Goal: Task Accomplishment & Management: Use online tool/utility

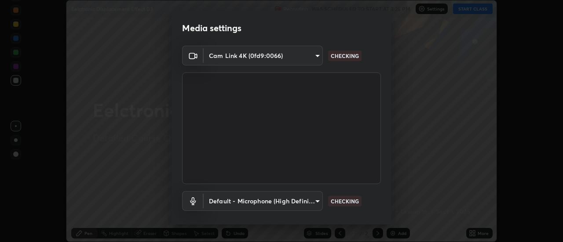
scroll to position [46, 0]
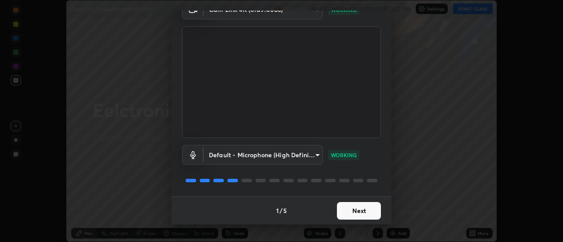
click at [371, 212] on button "Next" at bounding box center [359, 211] width 44 height 18
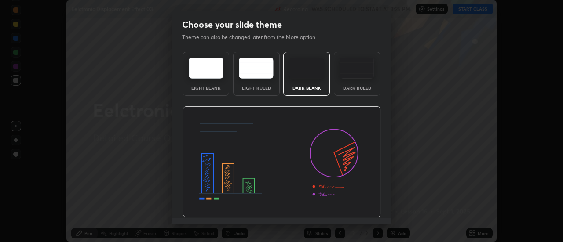
click at [370, 209] on img at bounding box center [282, 162] width 198 height 112
click at [369, 205] on img at bounding box center [282, 162] width 198 height 112
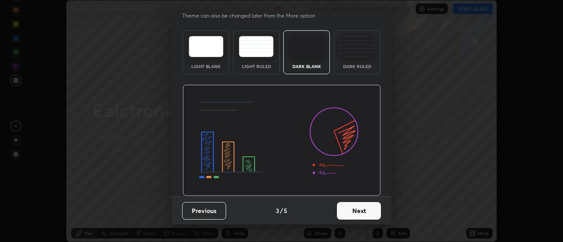
click at [366, 208] on button "Next" at bounding box center [359, 211] width 44 height 18
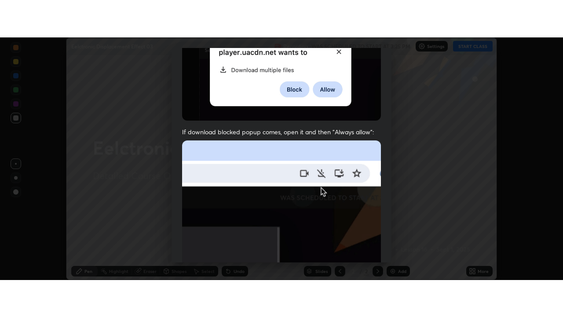
scroll to position [226, 0]
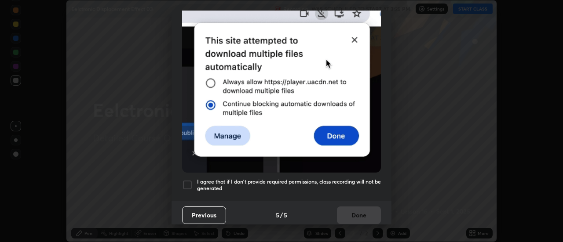
click at [362, 180] on h5 "I agree that if I don't provide required permissions, class recording will not …" at bounding box center [289, 186] width 184 height 14
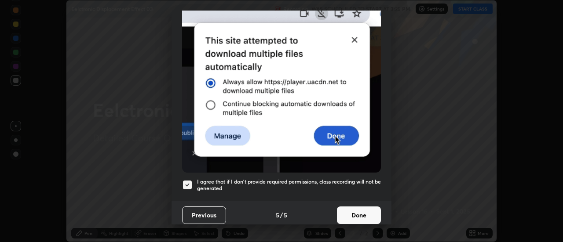
click at [366, 213] on button "Done" at bounding box center [359, 216] width 44 height 18
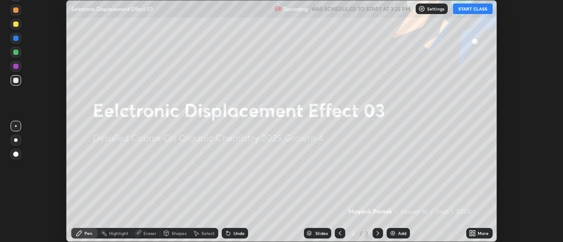
click at [398, 237] on div "Add" at bounding box center [398, 233] width 23 height 11
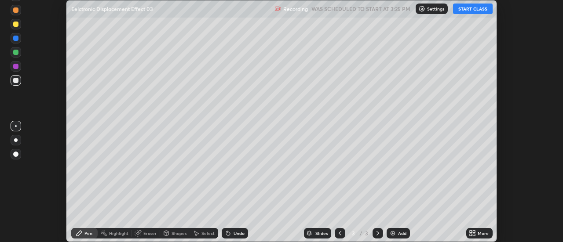
click at [468, 234] on div "More" at bounding box center [479, 233] width 26 height 11
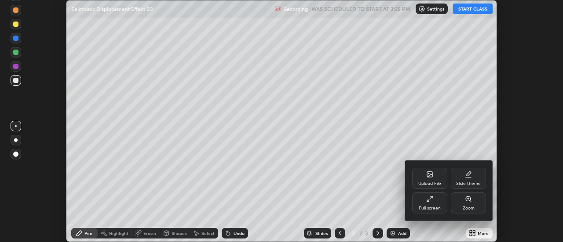
click at [440, 201] on div "Full screen" at bounding box center [429, 203] width 35 height 21
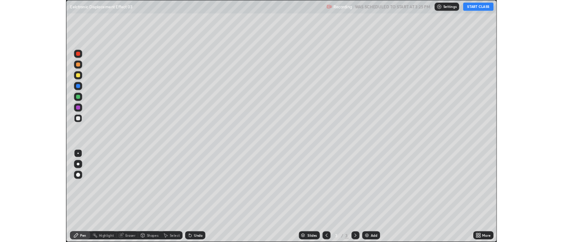
scroll to position [317, 563]
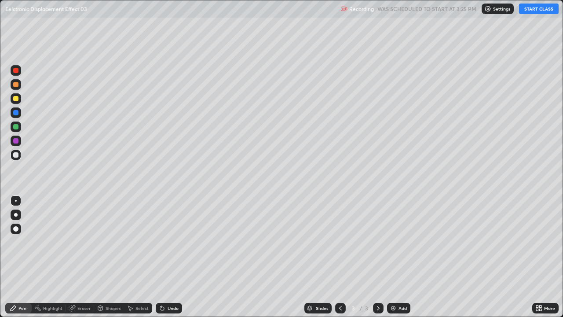
click at [526, 13] on button "START CLASS" at bounding box center [539, 9] width 40 height 11
click at [15, 157] on div at bounding box center [15, 154] width 5 height 5
click at [12, 159] on div at bounding box center [16, 155] width 11 height 11
click at [18, 159] on div at bounding box center [16, 155] width 11 height 11
click at [17, 157] on div at bounding box center [16, 155] width 11 height 11
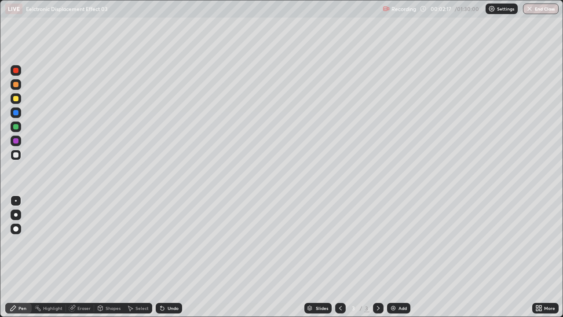
click at [16, 155] on div at bounding box center [15, 154] width 5 height 5
click at [17, 157] on div at bounding box center [15, 154] width 5 height 5
click at [169, 242] on div "Undo" at bounding box center [169, 308] width 26 height 11
click at [16, 127] on div at bounding box center [15, 126] width 5 height 5
click at [19, 126] on div at bounding box center [16, 126] width 11 height 11
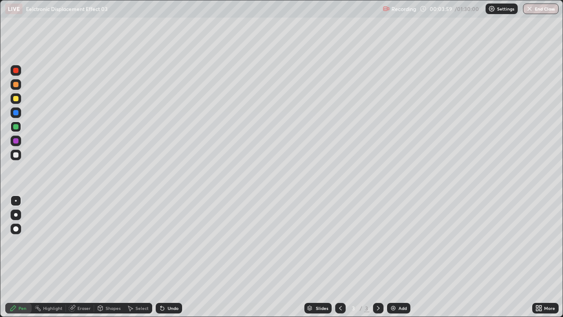
click at [16, 155] on div at bounding box center [15, 154] width 5 height 5
click at [18, 156] on div at bounding box center [15, 154] width 5 height 5
click at [161, 242] on icon at bounding box center [161, 306] width 1 height 1
click at [16, 130] on div at bounding box center [16, 126] width 11 height 11
click at [16, 155] on div at bounding box center [15, 154] width 5 height 5
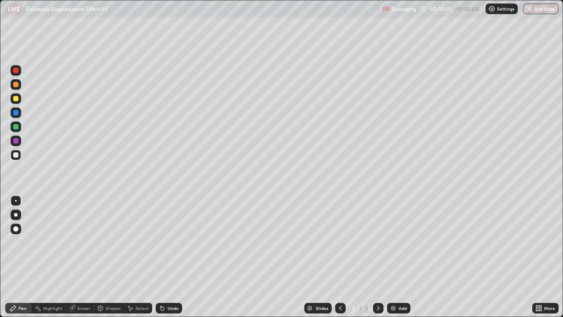
click at [172, 242] on div "Undo" at bounding box center [169, 308] width 26 height 11
click at [169, 242] on div "Undo" at bounding box center [169, 308] width 26 height 11
click at [170, 242] on div "Undo" at bounding box center [173, 308] width 11 height 4
click at [178, 242] on div "Undo" at bounding box center [169, 308] width 26 height 11
click at [18, 99] on div at bounding box center [15, 98] width 5 height 5
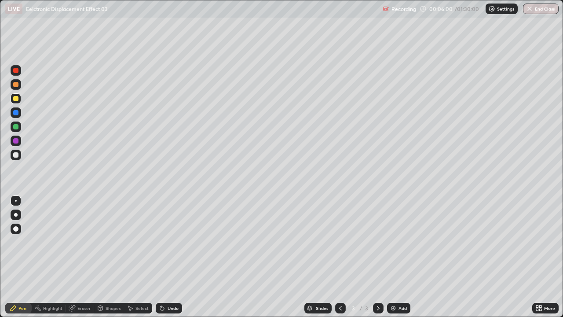
click at [176, 242] on div "Undo" at bounding box center [173, 308] width 11 height 4
click at [406, 242] on div "Add" at bounding box center [403, 308] width 8 height 4
click at [18, 157] on div at bounding box center [15, 154] width 5 height 5
click at [19, 154] on div at bounding box center [16, 155] width 11 height 11
click at [17, 85] on div at bounding box center [15, 84] width 5 height 5
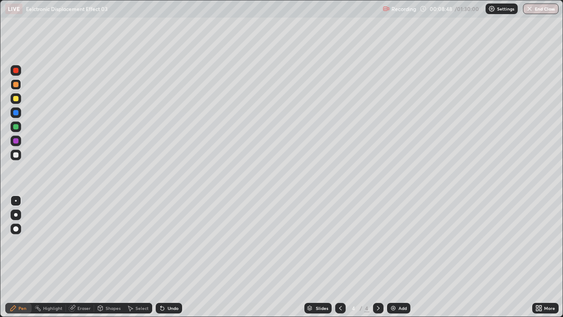
click at [165, 242] on div "Undo" at bounding box center [169, 308] width 26 height 11
click at [161, 242] on icon at bounding box center [163, 309] width 4 height 4
click at [156, 242] on div "Undo" at bounding box center [169, 308] width 26 height 11
click at [164, 242] on icon at bounding box center [162, 308] width 7 height 7
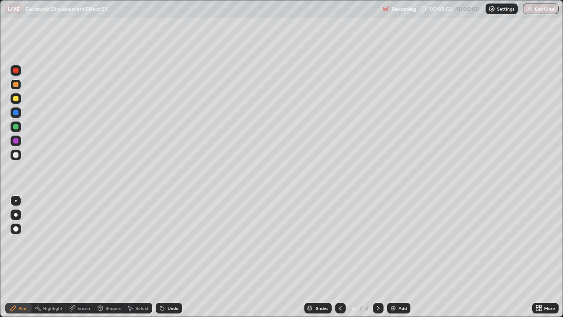
click at [161, 242] on icon at bounding box center [163, 309] width 4 height 4
click at [161, 242] on icon at bounding box center [161, 306] width 1 height 1
click at [156, 242] on div "Undo" at bounding box center [169, 308] width 26 height 11
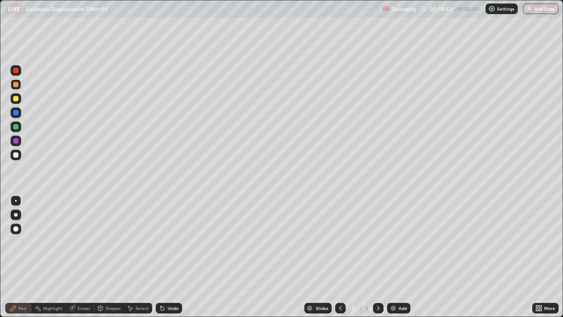
click at [156, 242] on div "Undo" at bounding box center [169, 308] width 26 height 11
click at [19, 242] on div "Pen" at bounding box center [18, 308] width 26 height 11
click at [16, 155] on div at bounding box center [15, 154] width 5 height 5
click at [140, 242] on div "Select" at bounding box center [142, 308] width 13 height 4
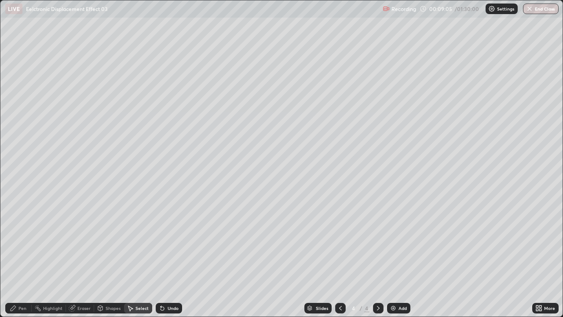
click at [79, 242] on div "Eraser" at bounding box center [83, 308] width 13 height 4
click at [112, 242] on div "Shapes" at bounding box center [113, 308] width 15 height 4
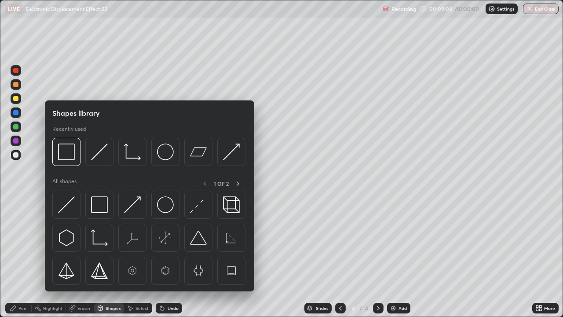
click at [141, 242] on div "Select" at bounding box center [138, 308] width 28 height 11
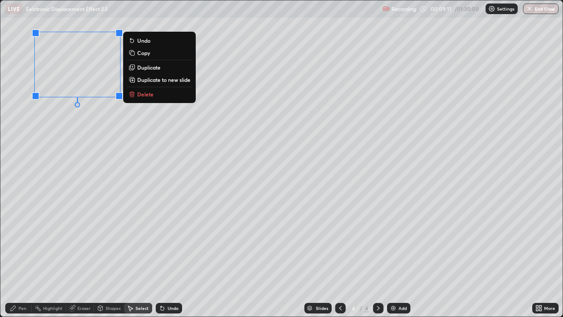
click at [150, 68] on p "Duplicate" at bounding box center [148, 67] width 23 height 7
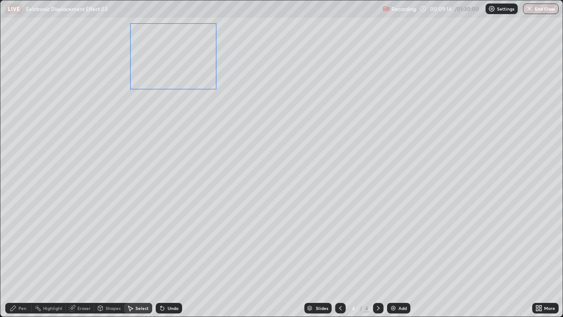
click at [178, 83] on div "0 ° Undo Copy Duplicate Duplicate to new slide Delete" at bounding box center [281, 158] width 562 height 316
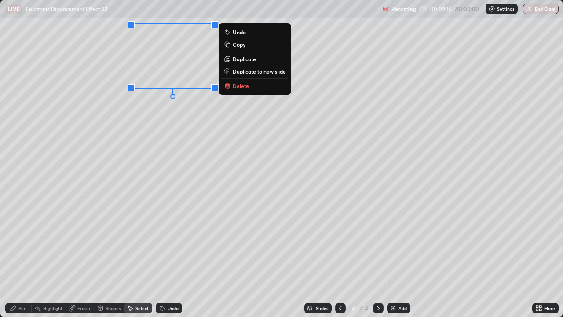
click at [238, 61] on p "Duplicate" at bounding box center [244, 58] width 23 height 7
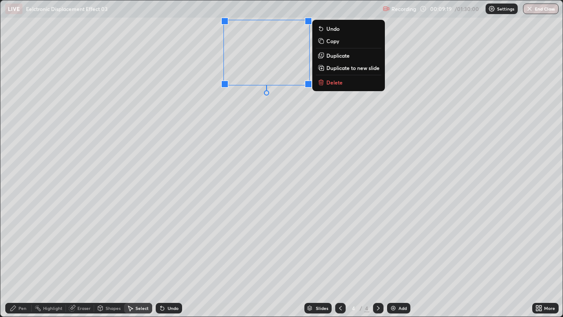
click at [330, 56] on p "Duplicate" at bounding box center [338, 55] width 23 height 7
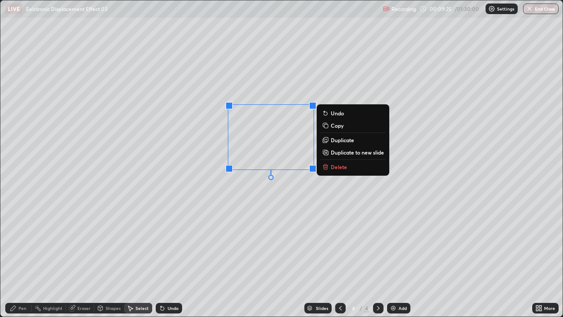
click at [328, 141] on icon at bounding box center [325, 139] width 7 height 7
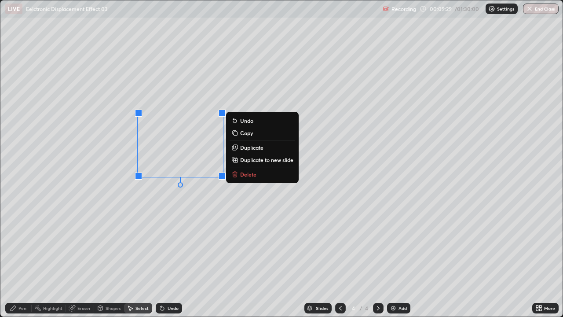
click at [128, 219] on div "0 ° Undo Copy Duplicate Duplicate to new slide Delete" at bounding box center [281, 158] width 562 height 316
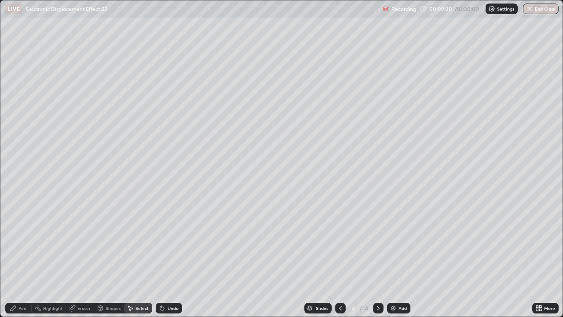
click at [19, 242] on div "Pen" at bounding box center [22, 308] width 8 height 4
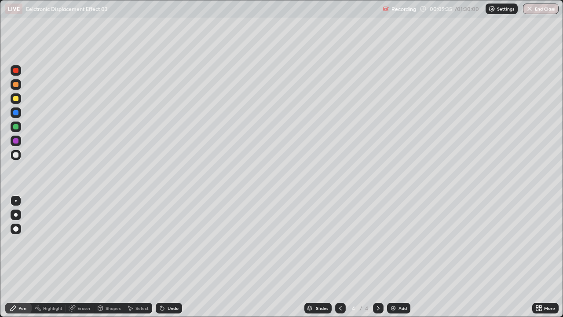
click at [17, 85] on div at bounding box center [15, 84] width 5 height 5
click at [21, 84] on div at bounding box center [16, 84] width 11 height 11
click at [15, 157] on div at bounding box center [15, 154] width 5 height 5
click at [18, 158] on div at bounding box center [16, 155] width 11 height 11
click at [81, 242] on div "Eraser" at bounding box center [83, 308] width 13 height 4
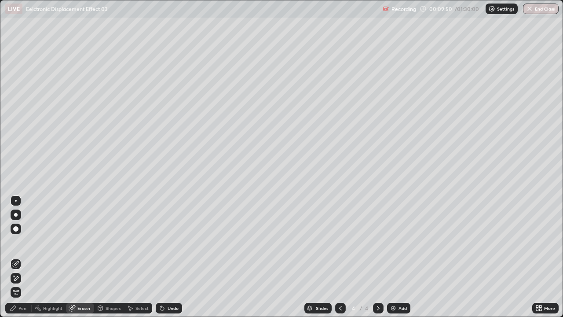
click at [26, 242] on div "Pen" at bounding box center [18, 308] width 26 height 11
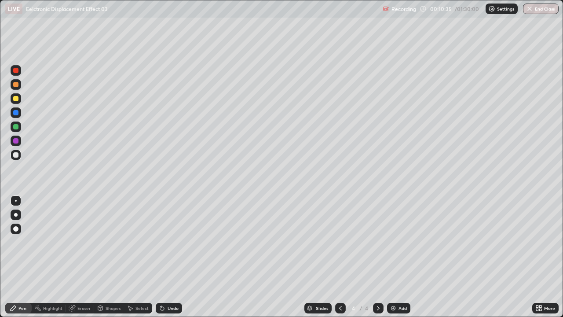
click at [161, 242] on icon at bounding box center [161, 306] width 1 height 1
click at [161, 242] on icon at bounding box center [163, 309] width 4 height 4
click at [156, 242] on div "Undo" at bounding box center [169, 308] width 26 height 11
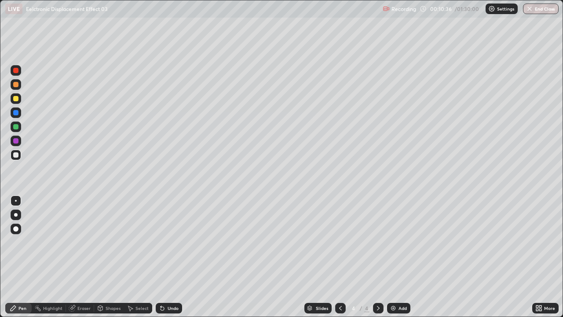
click at [161, 242] on icon at bounding box center [163, 309] width 4 height 4
click at [156, 242] on div "Undo" at bounding box center [169, 308] width 26 height 11
click at [161, 242] on icon at bounding box center [163, 309] width 4 height 4
click at [156, 242] on div "Undo" at bounding box center [169, 308] width 26 height 11
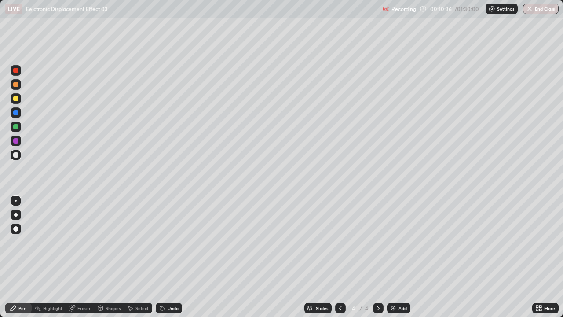
click at [156, 242] on div "Undo" at bounding box center [169, 308] width 26 height 11
click at [140, 242] on div "Select" at bounding box center [142, 308] width 13 height 4
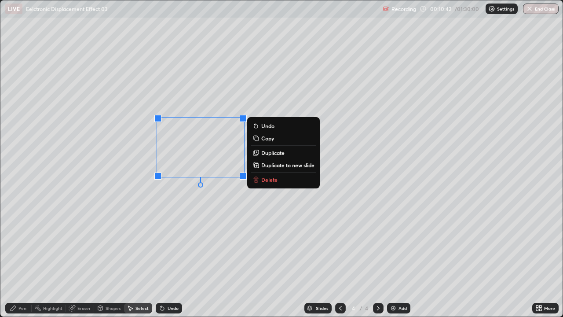
click at [260, 154] on icon at bounding box center [256, 152] width 7 height 7
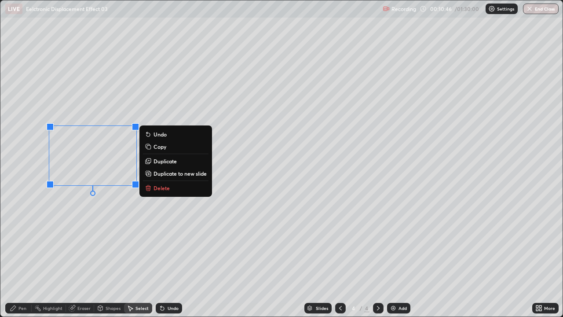
click at [158, 161] on p "Duplicate" at bounding box center [165, 161] width 23 height 7
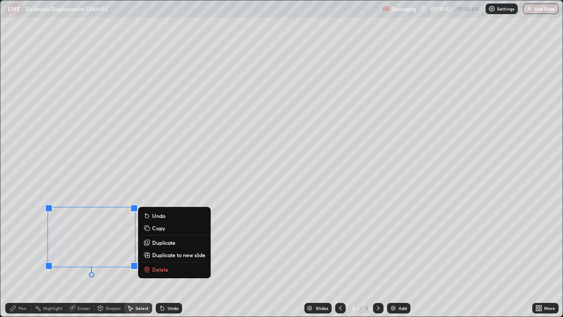
click at [20, 242] on div "Pen" at bounding box center [22, 308] width 8 height 4
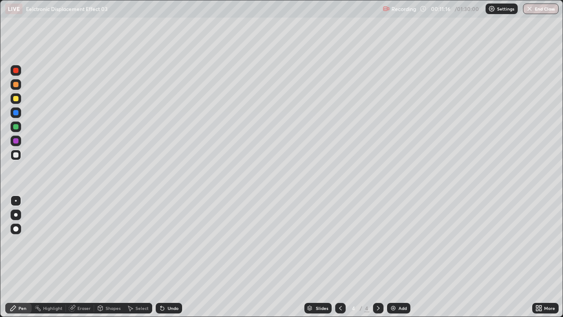
click at [16, 127] on div at bounding box center [15, 126] width 5 height 5
click at [15, 126] on div at bounding box center [15, 126] width 5 height 5
click at [16, 127] on div at bounding box center [15, 126] width 5 height 5
click at [17, 127] on div at bounding box center [15, 126] width 5 height 5
click at [15, 100] on div at bounding box center [15, 98] width 5 height 5
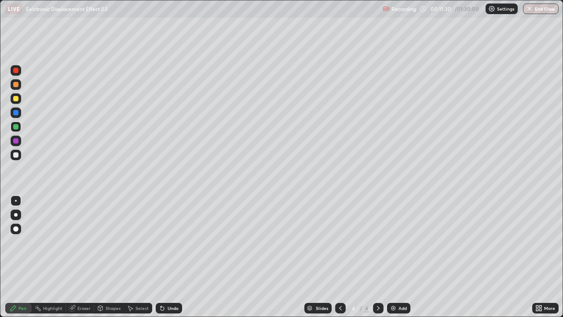
click at [16, 99] on div at bounding box center [15, 98] width 5 height 5
click at [16, 98] on div at bounding box center [15, 98] width 5 height 5
click at [17, 98] on div at bounding box center [15, 98] width 5 height 5
click at [14, 128] on div at bounding box center [15, 126] width 5 height 5
click at [17, 128] on div at bounding box center [15, 126] width 5 height 5
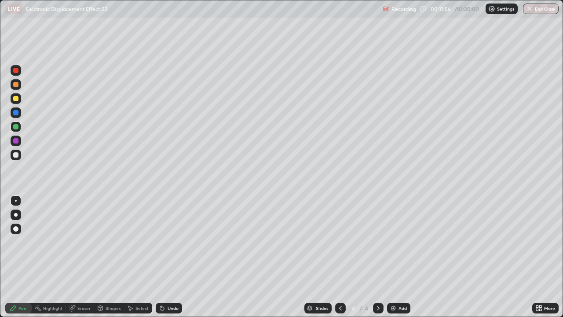
click at [15, 155] on div at bounding box center [15, 154] width 5 height 5
click at [18, 156] on div at bounding box center [15, 154] width 5 height 5
click at [18, 127] on div at bounding box center [15, 126] width 5 height 5
click at [19, 126] on div at bounding box center [16, 126] width 11 height 11
click at [14, 158] on div at bounding box center [16, 155] width 11 height 11
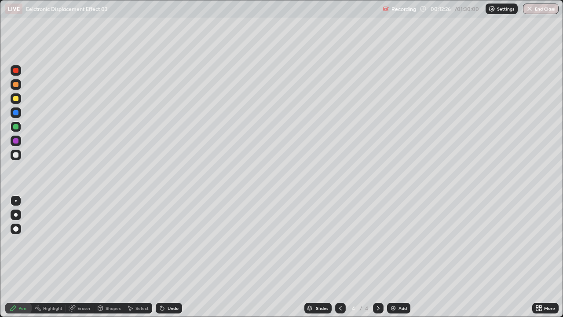
click at [16, 159] on div at bounding box center [16, 155] width 11 height 11
click at [16, 99] on div at bounding box center [15, 98] width 5 height 5
click at [404, 242] on div "Add" at bounding box center [403, 308] width 8 height 4
click at [19, 159] on div at bounding box center [16, 155] width 11 height 11
click at [538, 242] on icon at bounding box center [539, 308] width 7 height 7
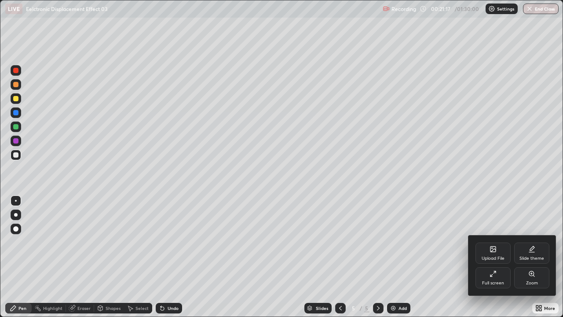
click at [494, 242] on icon at bounding box center [493, 273] width 7 height 7
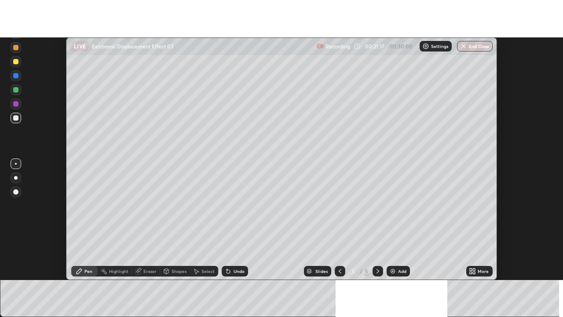
scroll to position [43763, 43443]
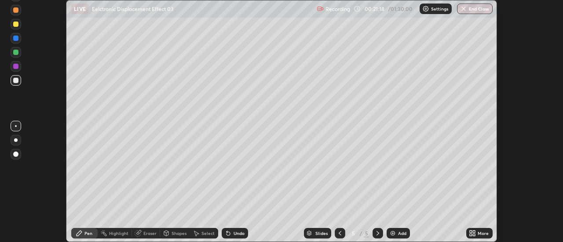
click at [489, 237] on div "More" at bounding box center [479, 233] width 26 height 11
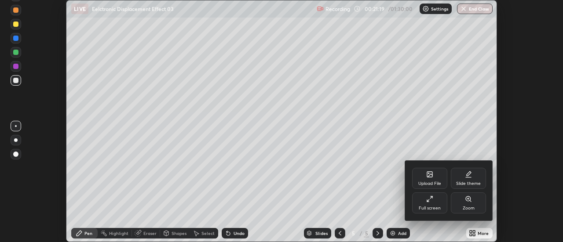
click at [435, 202] on div "Full screen" at bounding box center [429, 203] width 35 height 21
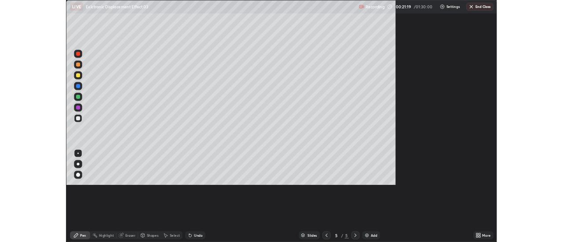
scroll to position [317, 563]
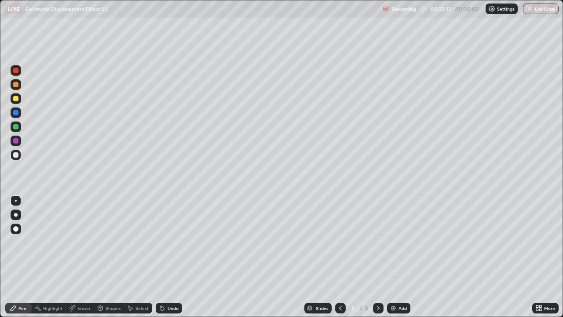
click at [19, 98] on div at bounding box center [16, 98] width 11 height 11
click at [17, 156] on div at bounding box center [15, 154] width 5 height 5
click at [82, 242] on div "Eraser" at bounding box center [80, 308] width 28 height 11
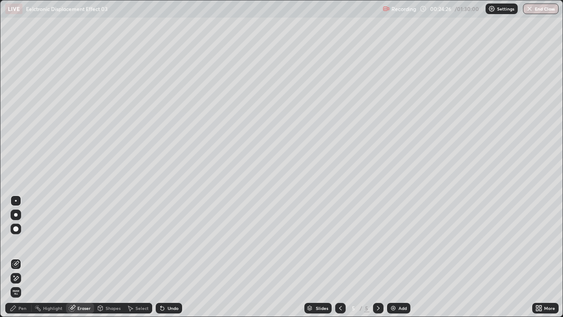
click at [168, 242] on div "Undo" at bounding box center [173, 308] width 11 height 4
click at [170, 242] on div "Undo" at bounding box center [173, 308] width 11 height 4
click at [25, 242] on div "Pen" at bounding box center [18, 308] width 26 height 11
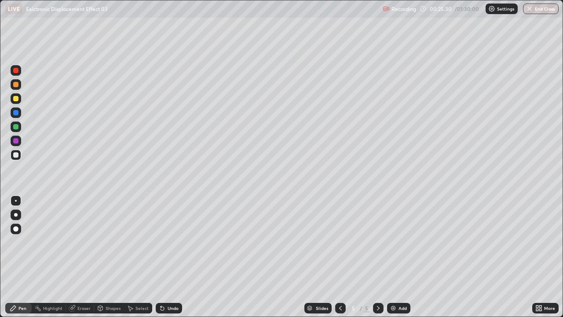
click at [340, 242] on icon at bounding box center [340, 308] width 7 height 7
click at [15, 99] on div at bounding box center [15, 98] width 5 height 5
click at [16, 127] on div at bounding box center [15, 126] width 5 height 5
click at [18, 128] on div at bounding box center [15, 126] width 5 height 5
click at [377, 242] on icon at bounding box center [378, 308] width 7 height 7
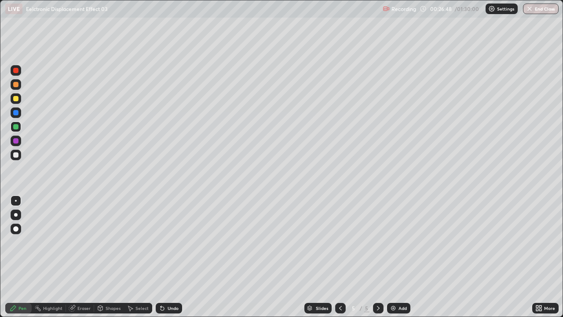
click at [16, 100] on div at bounding box center [15, 98] width 5 height 5
click at [341, 242] on icon at bounding box center [340, 308] width 7 height 7
click at [378, 242] on icon at bounding box center [378, 308] width 7 height 7
click at [18, 155] on div at bounding box center [15, 154] width 5 height 5
click at [394, 242] on img at bounding box center [393, 308] width 7 height 7
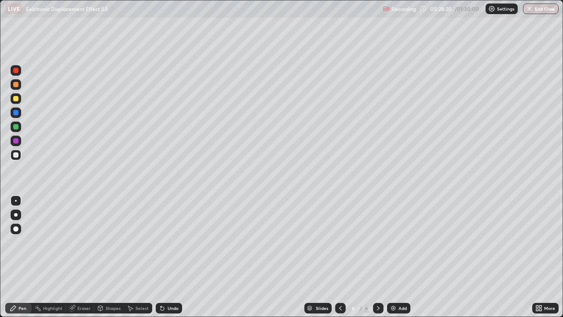
click at [16, 155] on div at bounding box center [15, 154] width 5 height 5
click at [162, 242] on icon at bounding box center [162, 308] width 7 height 7
click at [164, 242] on div "Undo" at bounding box center [169, 308] width 26 height 11
click at [161, 242] on icon at bounding box center [161, 306] width 1 height 1
click at [161, 242] on icon at bounding box center [162, 308] width 7 height 7
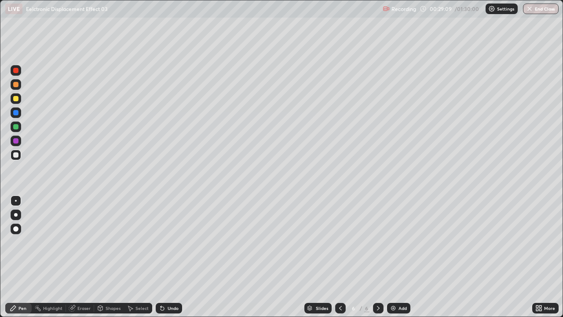
click at [108, 242] on div "Shapes" at bounding box center [109, 308] width 30 height 11
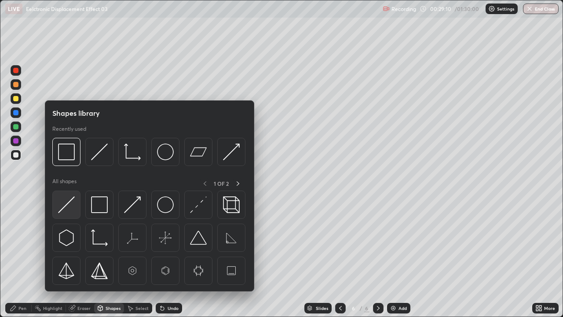
click at [75, 208] on div at bounding box center [66, 205] width 28 height 28
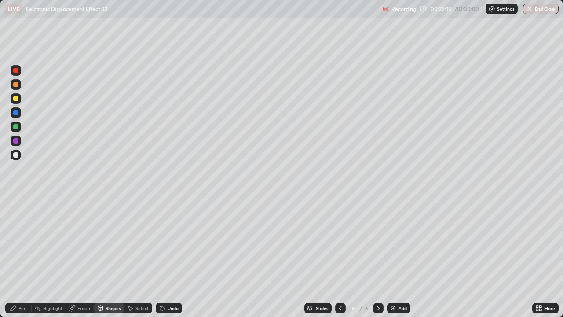
click at [25, 242] on div "Pen" at bounding box center [18, 308] width 26 height 11
click at [173, 242] on div "Undo" at bounding box center [173, 308] width 11 height 4
click at [16, 102] on div at bounding box center [16, 98] width 11 height 11
click at [16, 154] on div at bounding box center [15, 154] width 5 height 5
click at [17, 126] on div at bounding box center [15, 126] width 5 height 5
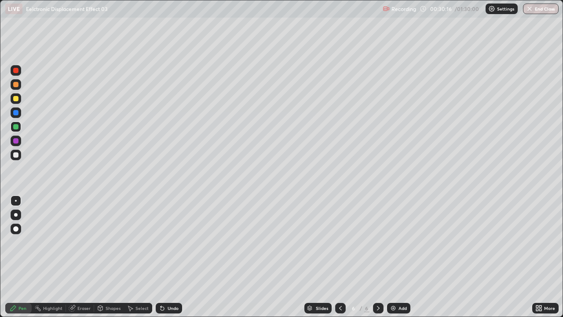
click at [16, 155] on div at bounding box center [15, 154] width 5 height 5
click at [77, 242] on div "Eraser" at bounding box center [83, 308] width 13 height 4
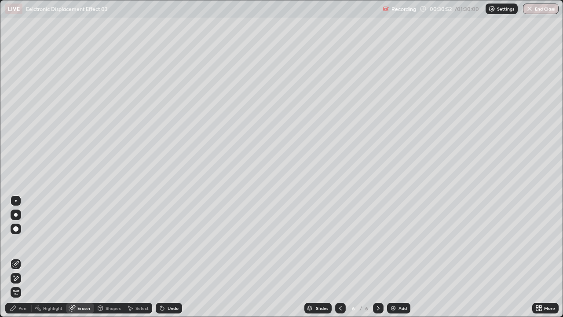
click at [20, 242] on div "Pen" at bounding box center [18, 308] width 26 height 11
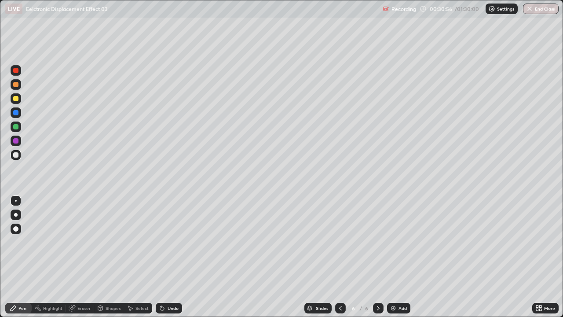
click at [26, 242] on div "Pen" at bounding box center [22, 308] width 8 height 4
click at [138, 242] on div "Select" at bounding box center [142, 308] width 13 height 4
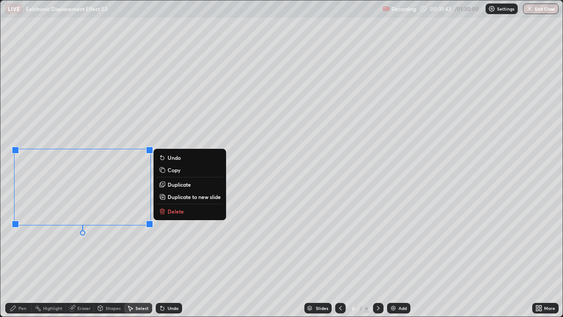
click at [60, 242] on div "0 ° Undo Copy Duplicate Duplicate to new slide Delete" at bounding box center [281, 158] width 562 height 316
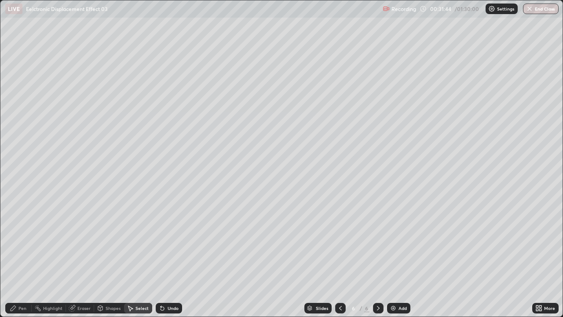
click at [19, 242] on div "Pen" at bounding box center [22, 308] width 8 height 4
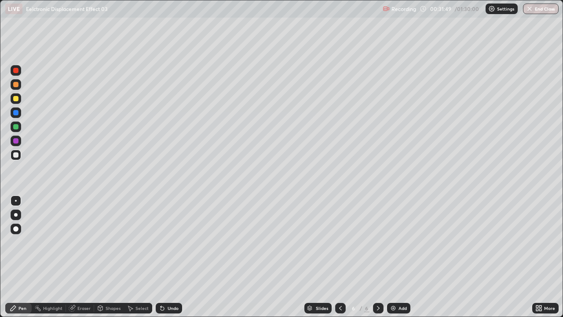
click at [16, 127] on div at bounding box center [15, 126] width 5 height 5
click at [17, 155] on div at bounding box center [15, 154] width 5 height 5
click at [168, 242] on div "Undo" at bounding box center [173, 308] width 11 height 4
click at [169, 242] on div "Undo" at bounding box center [169, 308] width 26 height 11
click at [15, 128] on div at bounding box center [15, 126] width 5 height 5
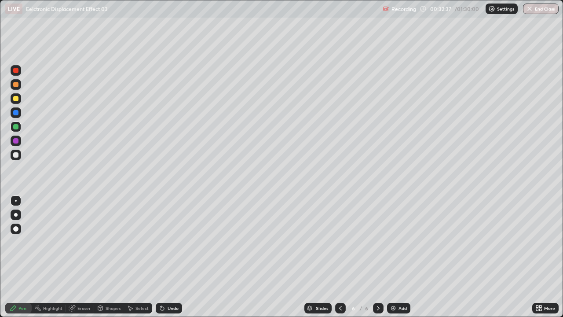
click at [15, 156] on div at bounding box center [15, 154] width 5 height 5
click at [169, 242] on div "Undo" at bounding box center [173, 308] width 11 height 4
click at [162, 242] on icon at bounding box center [163, 309] width 4 height 4
click at [80, 242] on div "Eraser" at bounding box center [80, 308] width 28 height 11
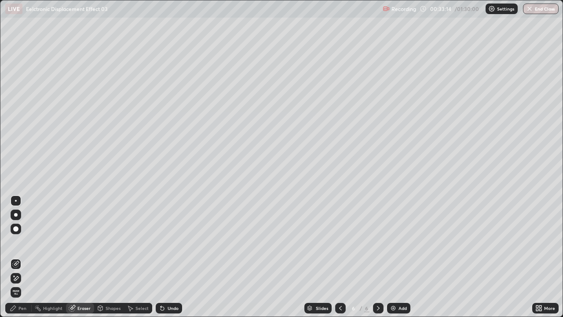
click at [22, 242] on div "Pen" at bounding box center [18, 308] width 26 height 11
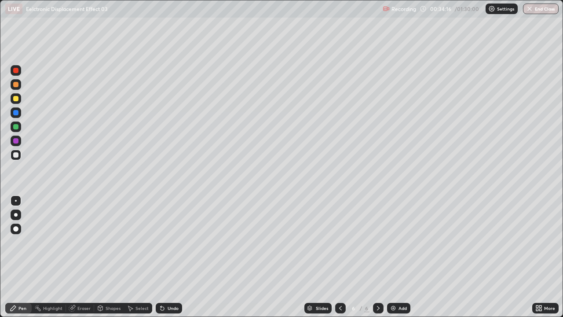
click at [162, 242] on icon at bounding box center [162, 308] width 7 height 7
click at [162, 242] on icon at bounding box center [163, 309] width 4 height 4
click at [112, 242] on div "Shapes" at bounding box center [109, 308] width 30 height 11
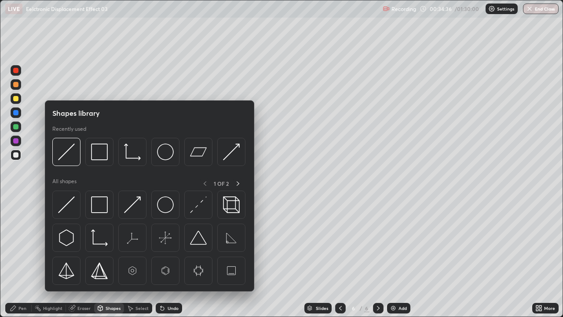
click at [72, 242] on div "Eraser" at bounding box center [80, 308] width 28 height 18
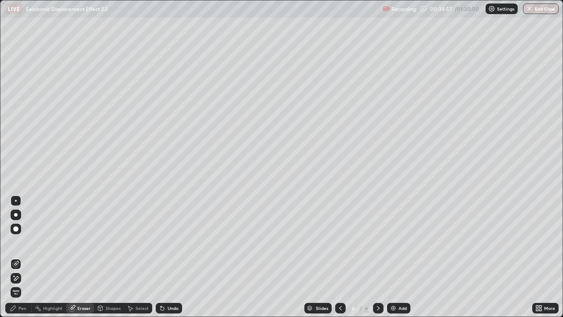
click at [15, 242] on icon at bounding box center [13, 308] width 7 height 7
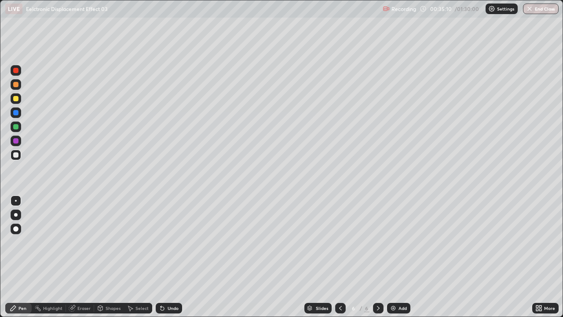
click at [161, 242] on icon at bounding box center [163, 309] width 4 height 4
click at [162, 242] on icon at bounding box center [163, 309] width 4 height 4
click at [159, 242] on icon at bounding box center [162, 308] width 7 height 7
click at [161, 242] on icon at bounding box center [161, 306] width 1 height 1
click at [16, 128] on div at bounding box center [15, 126] width 5 height 5
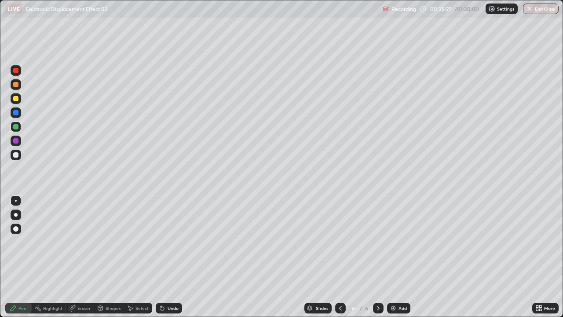
click at [18, 156] on div at bounding box center [15, 154] width 5 height 5
click at [160, 242] on icon at bounding box center [162, 308] width 7 height 7
click at [162, 242] on icon at bounding box center [163, 309] width 4 height 4
click at [161, 242] on icon at bounding box center [163, 309] width 4 height 4
click at [15, 155] on div at bounding box center [15, 154] width 5 height 5
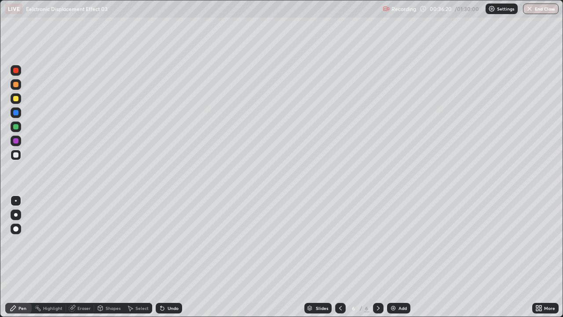
click at [56, 242] on div "Highlight" at bounding box center [52, 308] width 19 height 4
click at [22, 242] on div "Pen" at bounding box center [22, 308] width 8 height 4
click at [85, 242] on div "Eraser" at bounding box center [80, 308] width 28 height 11
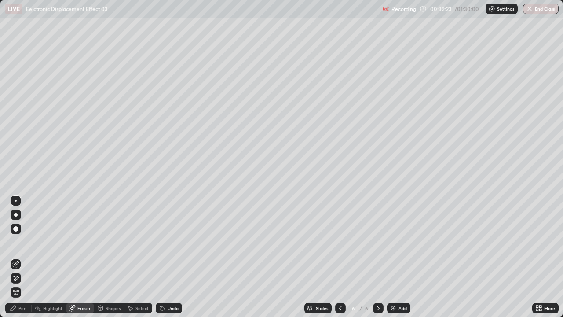
click at [22, 242] on div "Pen" at bounding box center [22, 308] width 8 height 4
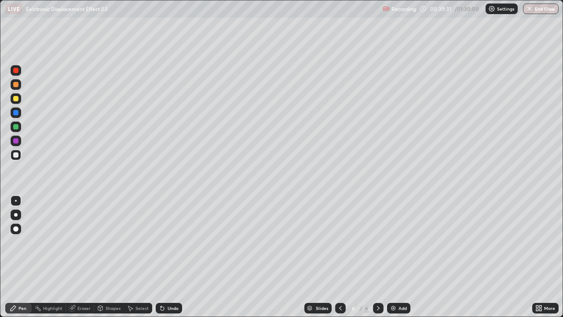
click at [82, 242] on div "Eraser" at bounding box center [83, 308] width 13 height 4
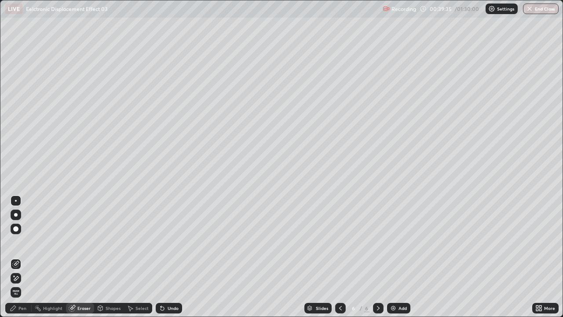
click at [25, 242] on div "Pen" at bounding box center [18, 308] width 26 height 11
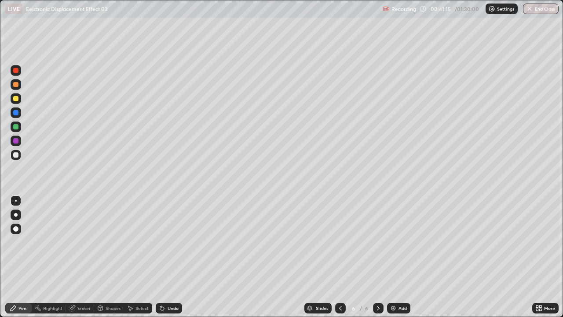
click at [17, 103] on div at bounding box center [16, 98] width 11 height 11
click at [80, 242] on div "Eraser" at bounding box center [83, 308] width 13 height 4
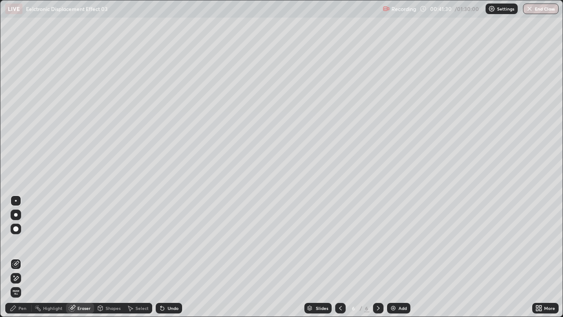
click at [16, 242] on icon at bounding box center [13, 308] width 7 height 7
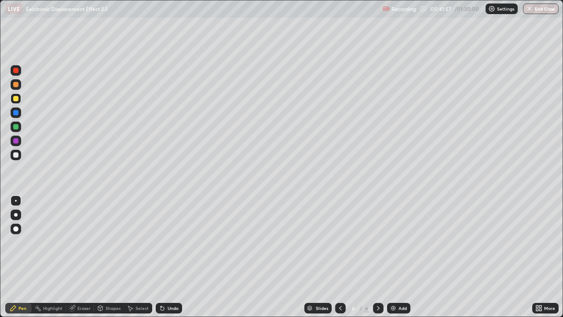
click at [16, 155] on div at bounding box center [15, 154] width 5 height 5
click at [136, 242] on div "Select" at bounding box center [142, 308] width 13 height 4
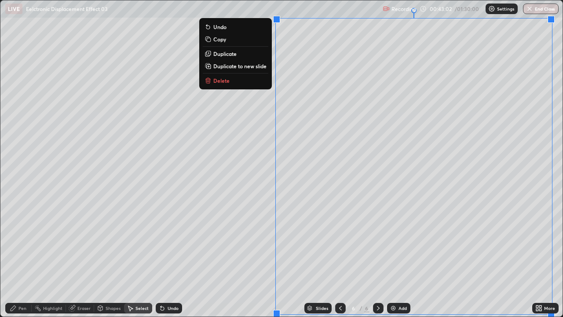
click at [248, 66] on p "Duplicate to new slide" at bounding box center [239, 65] width 53 height 7
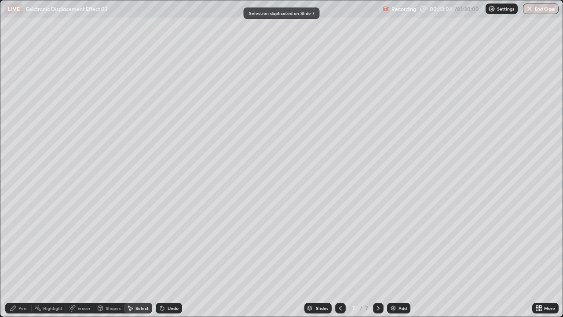
click at [13, 242] on div "Pen" at bounding box center [18, 308] width 26 height 11
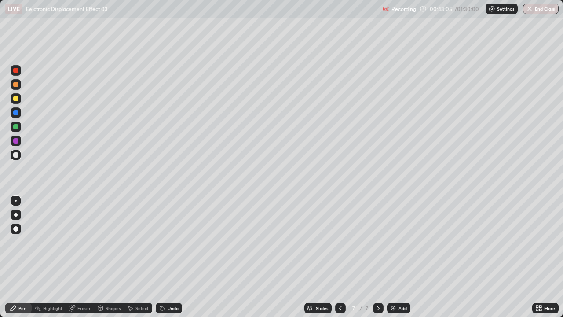
click at [15, 155] on div at bounding box center [15, 154] width 5 height 5
click at [20, 158] on div at bounding box center [16, 155] width 11 height 11
click at [168, 242] on div "Undo" at bounding box center [173, 308] width 11 height 4
click at [164, 242] on icon at bounding box center [162, 308] width 7 height 7
click at [161, 242] on icon at bounding box center [161, 306] width 1 height 1
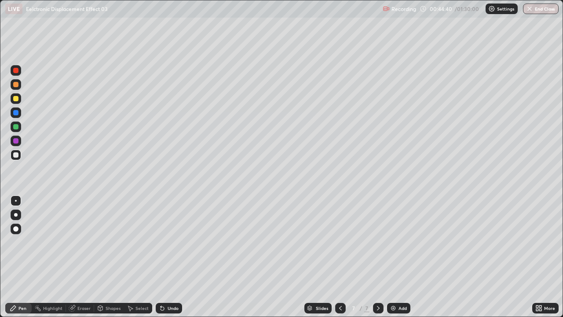
click at [161, 242] on icon at bounding box center [161, 306] width 1 height 1
click at [156, 242] on div "Undo" at bounding box center [169, 308] width 26 height 11
click at [18, 84] on div at bounding box center [15, 84] width 5 height 5
click at [21, 157] on div at bounding box center [16, 155] width 11 height 11
click at [161, 242] on icon at bounding box center [161, 306] width 1 height 1
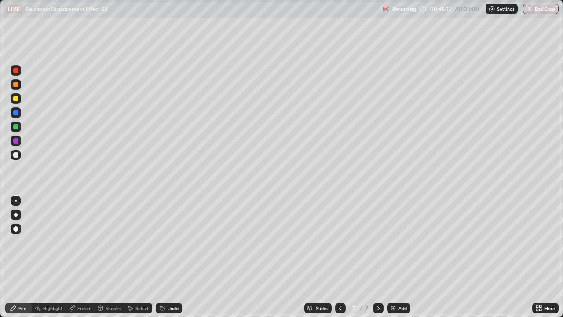
click at [159, 242] on icon at bounding box center [162, 308] width 7 height 7
click at [165, 242] on icon at bounding box center [162, 308] width 7 height 7
click at [165, 242] on div "Undo" at bounding box center [169, 308] width 26 height 11
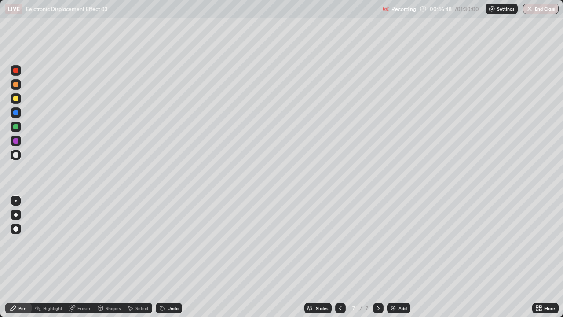
click at [161, 242] on icon at bounding box center [163, 309] width 4 height 4
click at [84, 242] on div "Eraser" at bounding box center [80, 308] width 28 height 11
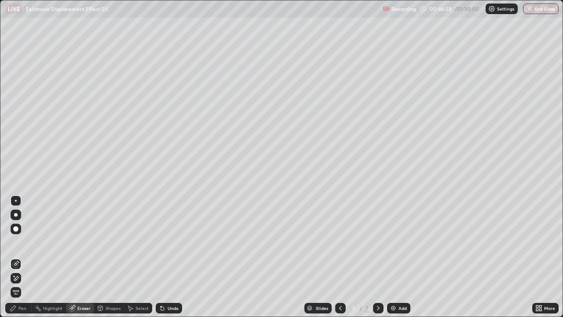
click at [21, 242] on div "Pen" at bounding box center [18, 308] width 26 height 11
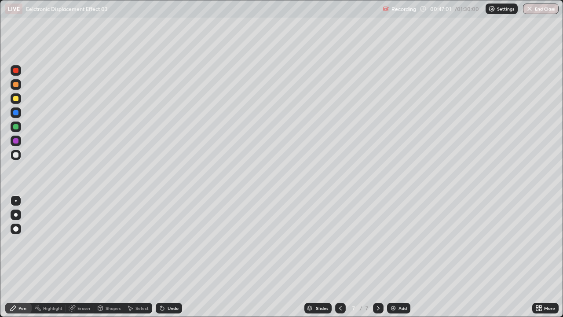
click at [80, 242] on div "Eraser" at bounding box center [80, 308] width 28 height 11
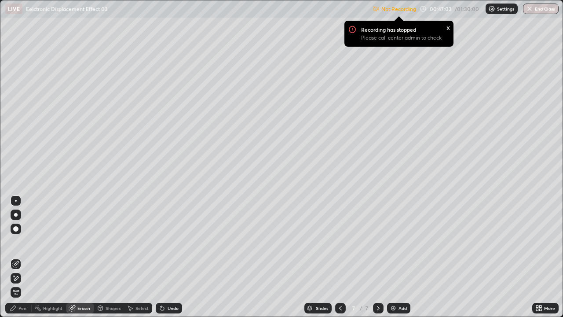
click at [20, 242] on div "Pen" at bounding box center [22, 308] width 8 height 4
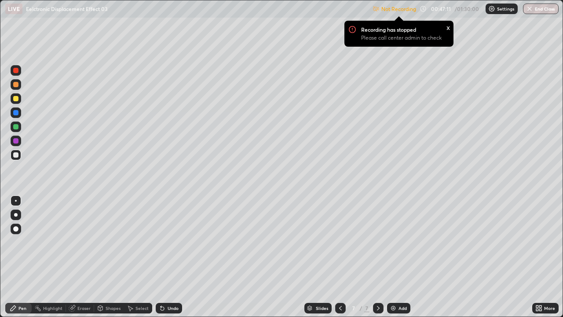
click at [17, 125] on div at bounding box center [15, 126] width 5 height 5
click at [16, 127] on div at bounding box center [15, 126] width 5 height 5
click at [17, 157] on div at bounding box center [15, 154] width 5 height 5
click at [16, 155] on div at bounding box center [15, 154] width 5 height 5
click at [170, 242] on div "Undo" at bounding box center [169, 308] width 26 height 11
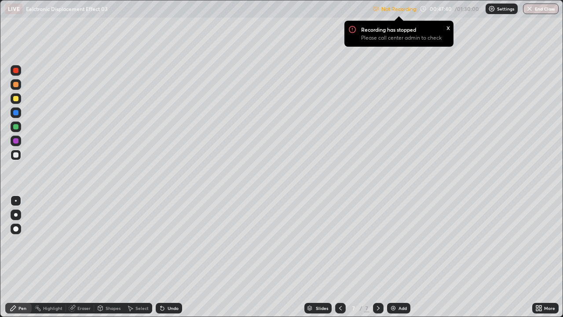
click at [17, 129] on div at bounding box center [15, 126] width 5 height 5
click at [78, 242] on div "Eraser" at bounding box center [83, 308] width 13 height 4
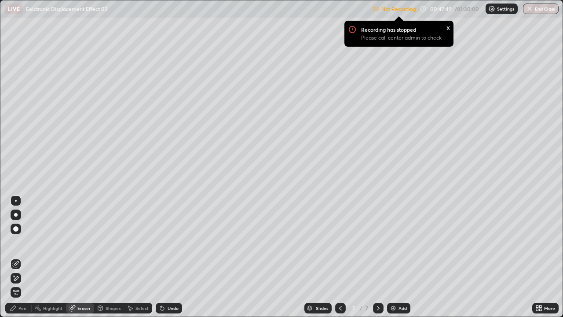
click at [18, 242] on div "Pen" at bounding box center [18, 308] width 26 height 11
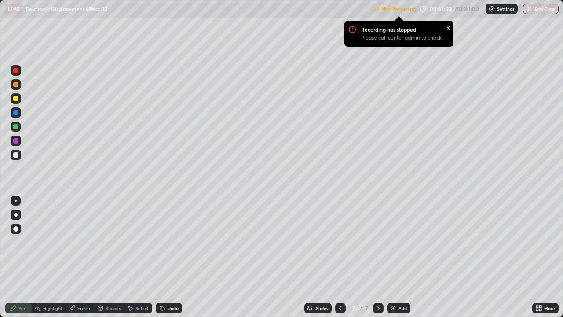
click at [16, 156] on div at bounding box center [15, 154] width 5 height 5
click at [165, 242] on div "Undo" at bounding box center [169, 308] width 26 height 11
click at [79, 242] on div "Eraser" at bounding box center [83, 308] width 13 height 4
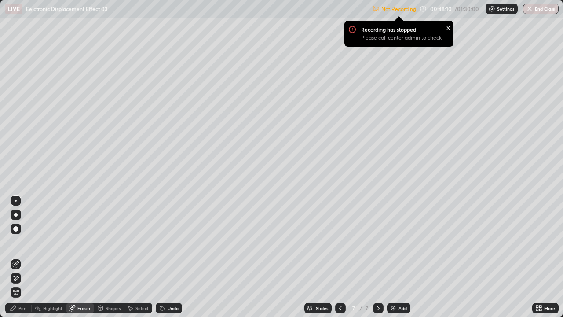
click at [21, 242] on div "Pen" at bounding box center [22, 308] width 8 height 4
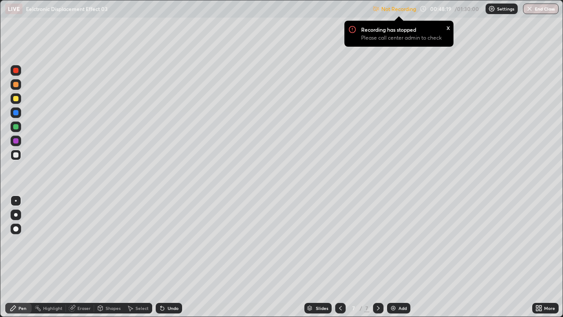
click at [18, 131] on div at bounding box center [16, 126] width 11 height 11
click at [14, 156] on div at bounding box center [15, 154] width 5 height 5
click at [169, 242] on div "Undo" at bounding box center [173, 308] width 11 height 4
click at [17, 100] on div at bounding box center [15, 98] width 5 height 5
click at [18, 85] on div at bounding box center [15, 84] width 5 height 5
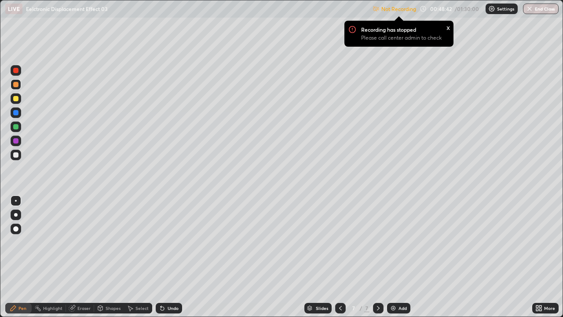
click at [17, 158] on div at bounding box center [16, 155] width 11 height 11
click at [16, 158] on div at bounding box center [16, 155] width 11 height 11
click at [79, 242] on div "Eraser" at bounding box center [80, 308] width 28 height 11
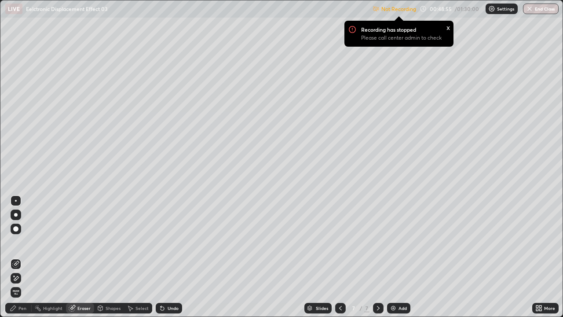
click at [19, 242] on div "Pen" at bounding box center [22, 308] width 8 height 4
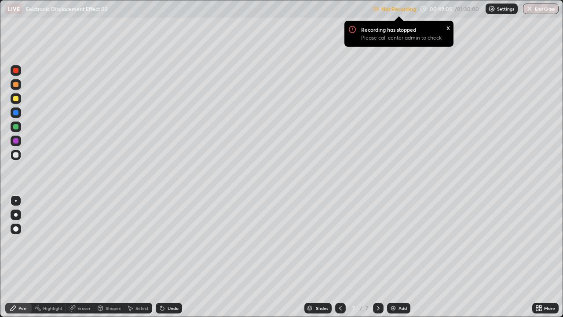
click at [18, 154] on div at bounding box center [15, 154] width 5 height 5
click at [136, 242] on div "Select" at bounding box center [142, 308] width 13 height 4
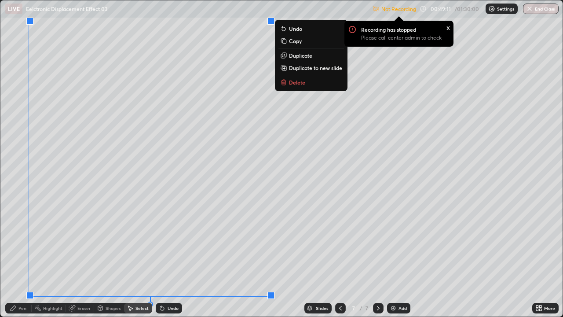
click at [290, 69] on p "Duplicate to new slide" at bounding box center [315, 67] width 53 height 7
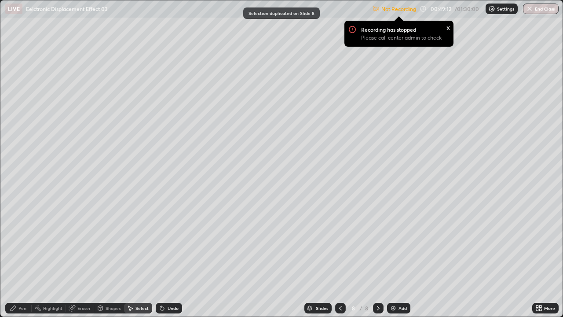
click at [107, 242] on div "Shapes" at bounding box center [109, 308] width 30 height 11
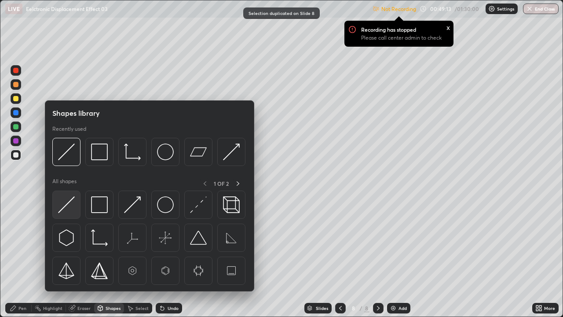
click at [72, 206] on img at bounding box center [66, 204] width 17 height 17
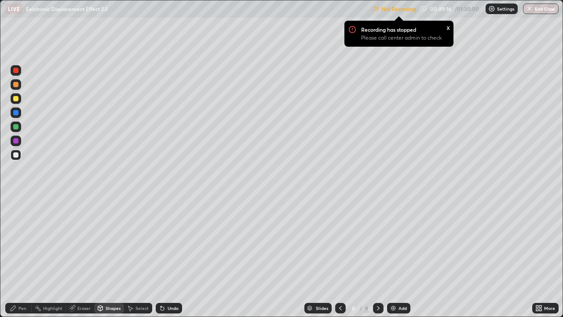
click at [17, 159] on div at bounding box center [16, 155] width 11 height 11
click at [540, 242] on icon at bounding box center [541, 306] width 2 height 2
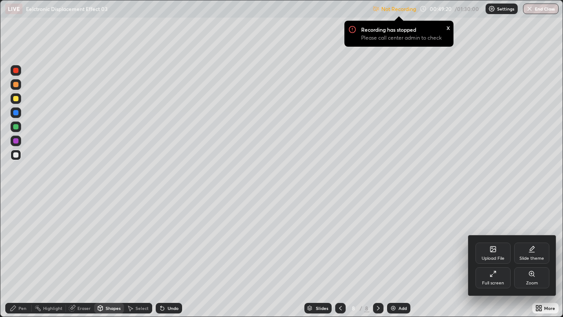
click at [490, 242] on div "Full screen" at bounding box center [493, 277] width 35 height 21
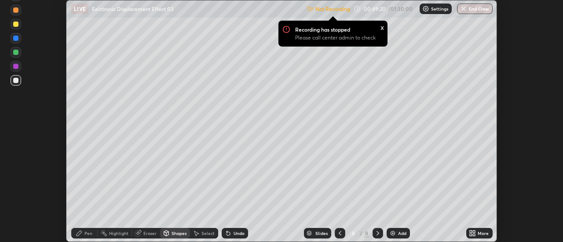
scroll to position [43763, 43443]
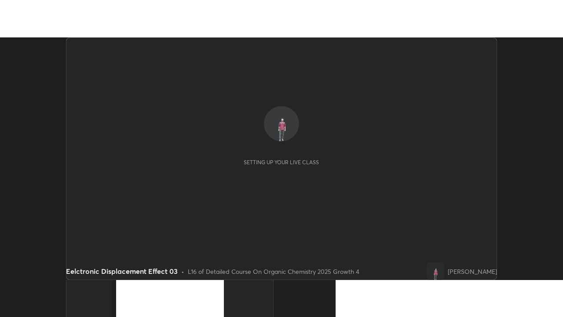
scroll to position [242, 563]
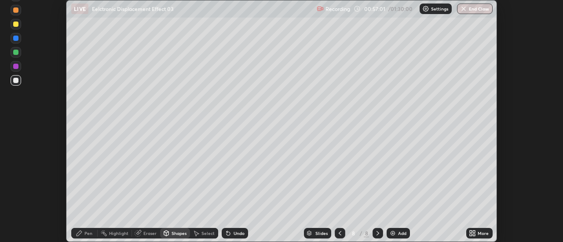
click at [477, 234] on div "More" at bounding box center [479, 233] width 26 height 11
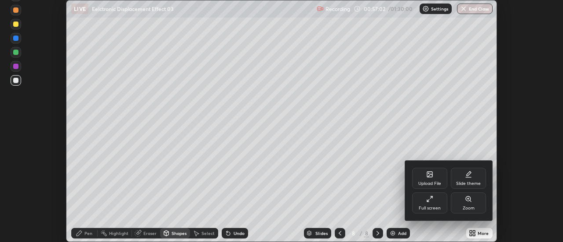
click at [435, 205] on div "Full screen" at bounding box center [429, 203] width 35 height 21
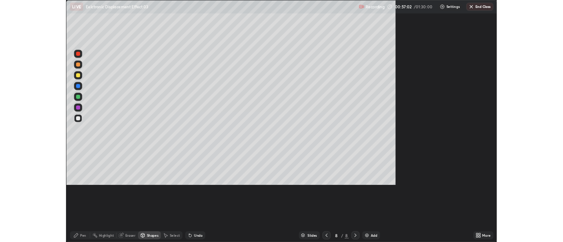
scroll to position [317, 563]
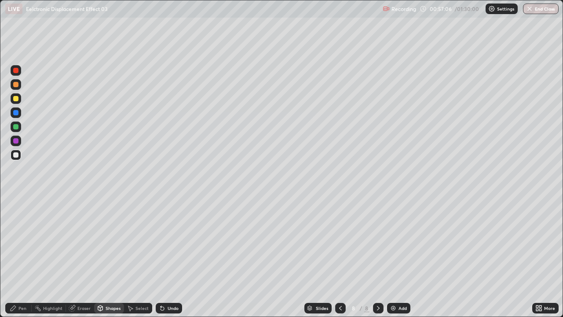
click at [27, 242] on div "Pen" at bounding box center [18, 308] width 26 height 11
click at [16, 155] on div at bounding box center [15, 154] width 5 height 5
click at [81, 242] on div "Eraser" at bounding box center [83, 308] width 13 height 4
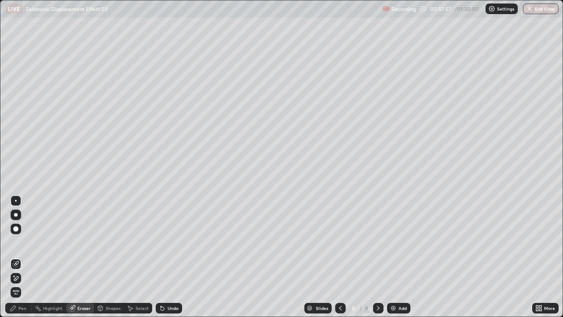
click at [170, 242] on div "Undo" at bounding box center [169, 308] width 26 height 11
click at [22, 242] on div "Pen" at bounding box center [22, 308] width 8 height 4
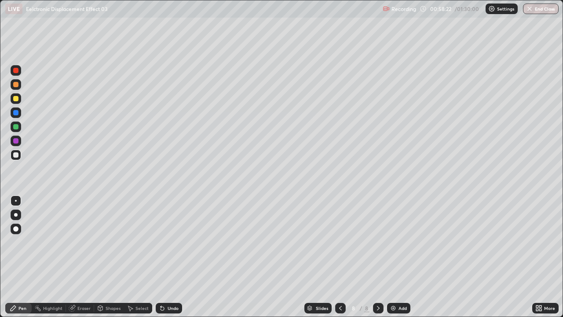
click at [28, 242] on div "Pen" at bounding box center [18, 308] width 26 height 11
click at [16, 154] on div at bounding box center [15, 154] width 5 height 5
click at [176, 242] on div "Undo" at bounding box center [169, 308] width 26 height 11
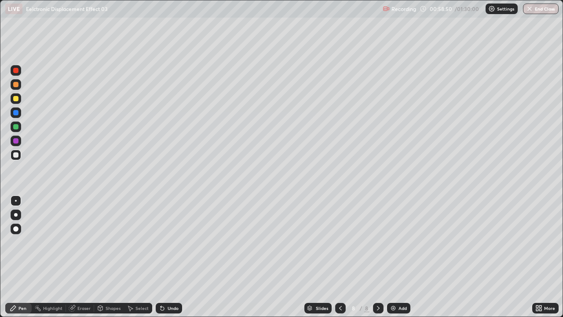
click at [177, 242] on div "Undo" at bounding box center [169, 308] width 26 height 11
click at [178, 242] on div "Undo" at bounding box center [169, 308] width 26 height 11
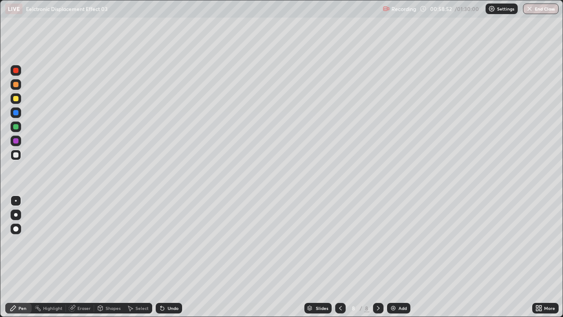
click at [178, 242] on div "Undo" at bounding box center [169, 308] width 26 height 11
click at [19, 102] on div at bounding box center [16, 98] width 11 height 11
click at [19, 154] on div at bounding box center [16, 155] width 11 height 11
click at [16, 99] on div at bounding box center [15, 98] width 5 height 5
click at [176, 242] on div "Undo" at bounding box center [169, 308] width 26 height 11
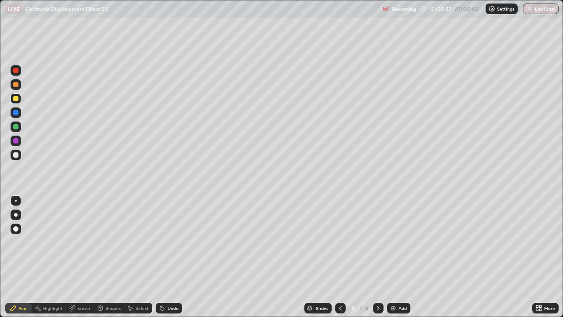
click at [176, 242] on div "Undo" at bounding box center [169, 308] width 26 height 11
click at [19, 158] on div at bounding box center [16, 155] width 11 height 11
click at [19, 102] on div at bounding box center [16, 98] width 11 height 11
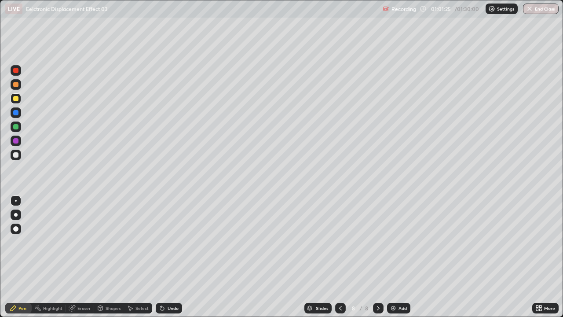
click at [18, 155] on div at bounding box center [15, 154] width 5 height 5
click at [16, 155] on div at bounding box center [15, 154] width 5 height 5
click at [17, 154] on div at bounding box center [15, 154] width 5 height 5
click at [91, 242] on div "Eraser" at bounding box center [80, 308] width 28 height 11
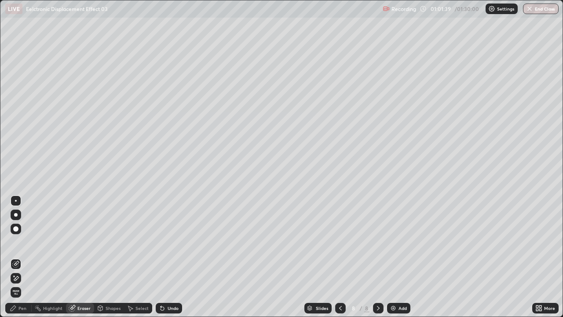
click at [21, 242] on div "Pen" at bounding box center [22, 308] width 8 height 4
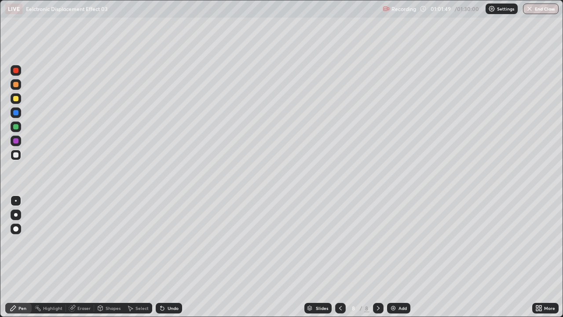
click at [21, 102] on div at bounding box center [16, 99] width 11 height 14
click at [76, 242] on div "Eraser" at bounding box center [80, 308] width 28 height 11
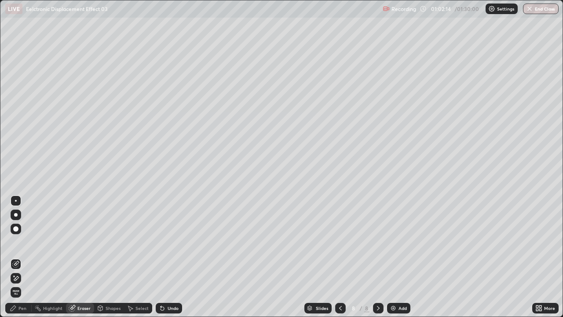
click at [29, 242] on div "Pen" at bounding box center [18, 308] width 26 height 11
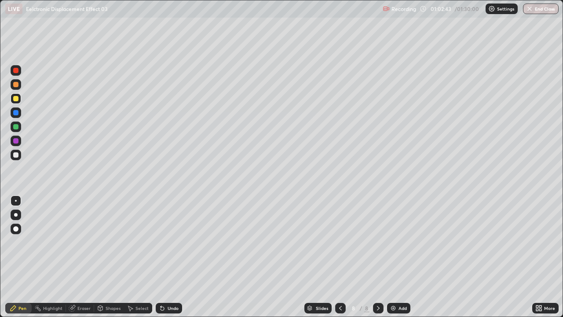
click at [445, 242] on div "Slides 8 / 8 Add" at bounding box center [357, 308] width 350 height 18
click at [396, 242] on div "Add" at bounding box center [398, 308] width 23 height 11
click at [17, 128] on div at bounding box center [15, 126] width 5 height 5
click at [16, 127] on div at bounding box center [15, 126] width 5 height 5
click at [16, 155] on div at bounding box center [15, 154] width 5 height 5
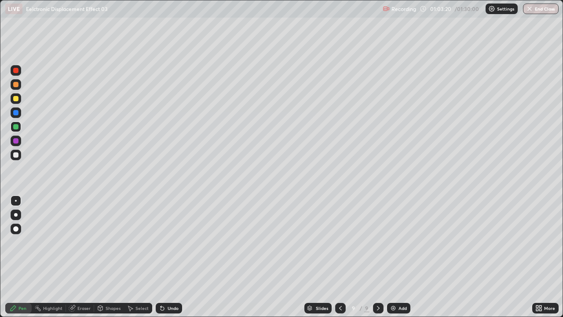
click at [19, 154] on div at bounding box center [16, 155] width 11 height 11
click at [15, 96] on div at bounding box center [15, 98] width 5 height 5
click at [16, 84] on div at bounding box center [15, 84] width 5 height 5
click at [17, 98] on div at bounding box center [15, 98] width 5 height 5
click at [106, 242] on div "Shapes" at bounding box center [113, 308] width 15 height 4
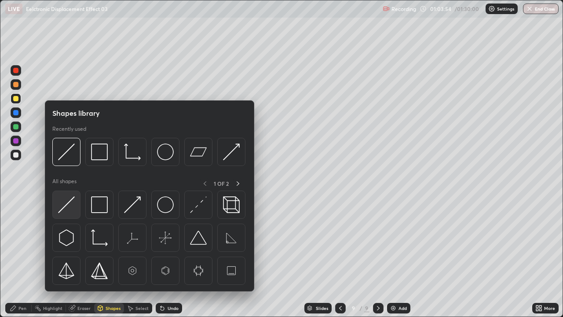
click at [66, 207] on img at bounding box center [66, 204] width 17 height 17
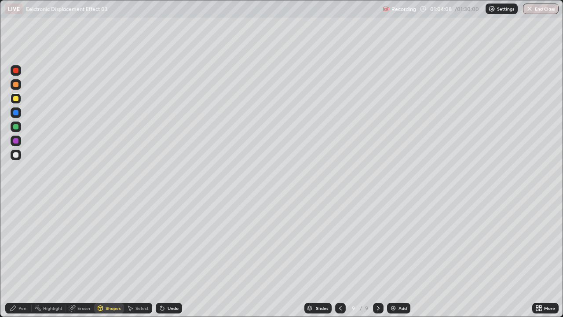
click at [15, 158] on div at bounding box center [16, 155] width 11 height 11
click at [167, 242] on div "Undo" at bounding box center [169, 308] width 26 height 11
click at [20, 242] on div "Pen" at bounding box center [18, 308] width 26 height 11
click at [165, 242] on div "Undo" at bounding box center [169, 308] width 26 height 11
click at [163, 242] on icon at bounding box center [162, 308] width 7 height 7
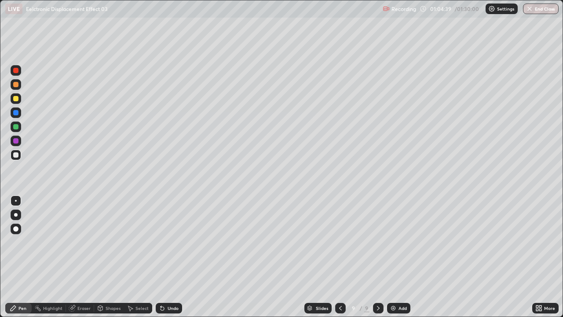
click at [337, 242] on icon at bounding box center [340, 308] width 7 height 7
click at [376, 242] on div at bounding box center [378, 308] width 11 height 11
click at [166, 242] on div "Undo" at bounding box center [169, 308] width 26 height 11
click at [165, 242] on div "Undo" at bounding box center [169, 308] width 26 height 11
click at [167, 242] on div "Undo" at bounding box center [169, 308] width 26 height 11
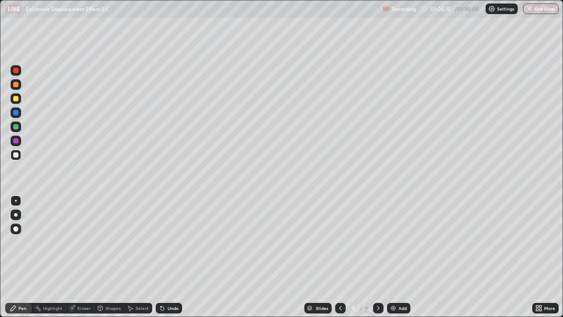
click at [340, 242] on icon at bounding box center [340, 308] width 7 height 7
click at [21, 242] on div "Pen" at bounding box center [22, 308] width 8 height 4
click at [379, 242] on icon at bounding box center [378, 308] width 7 height 7
click at [340, 242] on icon at bounding box center [340, 308] width 7 height 7
click at [378, 242] on icon at bounding box center [378, 308] width 7 height 7
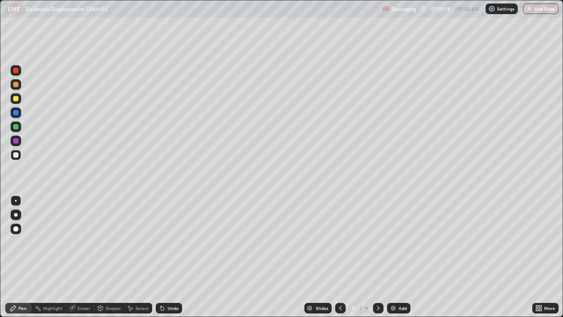
click at [175, 242] on div "Undo" at bounding box center [169, 308] width 26 height 11
click at [176, 242] on div "Undo" at bounding box center [169, 308] width 26 height 11
click at [177, 242] on div "Undo" at bounding box center [169, 308] width 26 height 11
click at [180, 242] on div "Undo" at bounding box center [169, 308] width 26 height 11
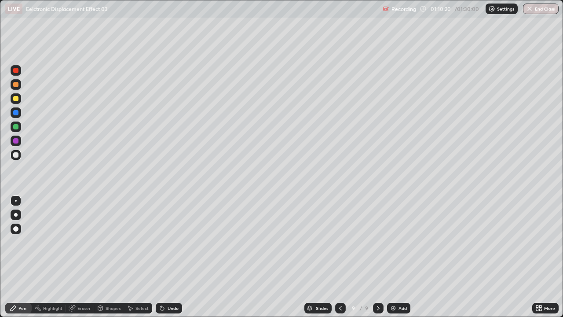
click at [180, 242] on div "Undo" at bounding box center [169, 308] width 26 height 11
click at [335, 242] on div at bounding box center [340, 308] width 11 height 11
click at [378, 242] on icon at bounding box center [378, 308] width 7 height 7
click at [19, 155] on div at bounding box center [16, 155] width 11 height 11
click at [173, 242] on div "Undo" at bounding box center [169, 308] width 26 height 11
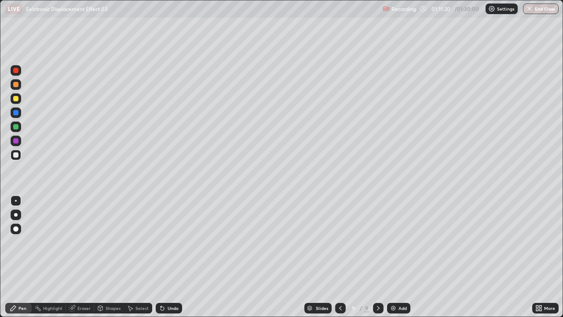
click at [173, 242] on div "Undo" at bounding box center [169, 308] width 26 height 11
click at [172, 242] on div "Undo" at bounding box center [173, 308] width 11 height 4
click at [172, 242] on div "Undo" at bounding box center [169, 308] width 26 height 11
click at [173, 242] on div "Undo" at bounding box center [169, 308] width 26 height 11
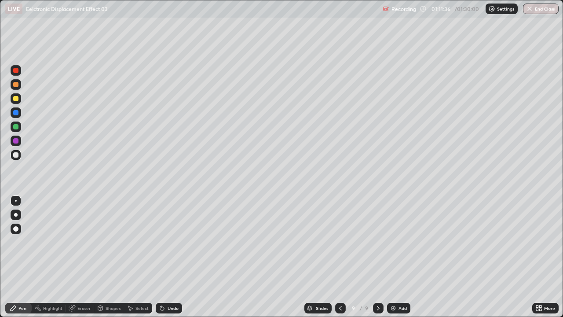
click at [18, 100] on div at bounding box center [15, 98] width 5 height 5
click at [16, 155] on div at bounding box center [15, 154] width 5 height 5
click at [169, 242] on div "Undo" at bounding box center [169, 308] width 26 height 11
click at [171, 242] on div "Undo" at bounding box center [169, 308] width 26 height 11
click at [172, 242] on div "Undo" at bounding box center [169, 308] width 26 height 11
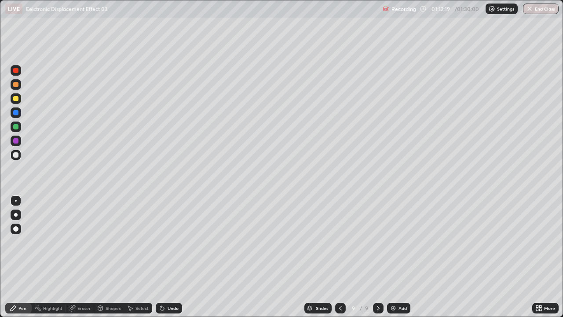
click at [168, 242] on div "Undo" at bounding box center [173, 308] width 11 height 4
click at [141, 242] on div "Select" at bounding box center [142, 308] width 13 height 4
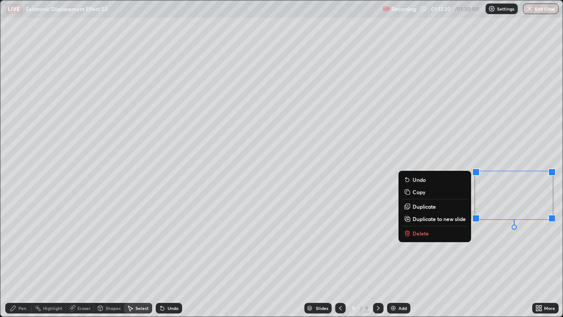
click at [459, 242] on div "0 ° Undo Copy Duplicate Duplicate to new slide Delete" at bounding box center [281, 158] width 562 height 316
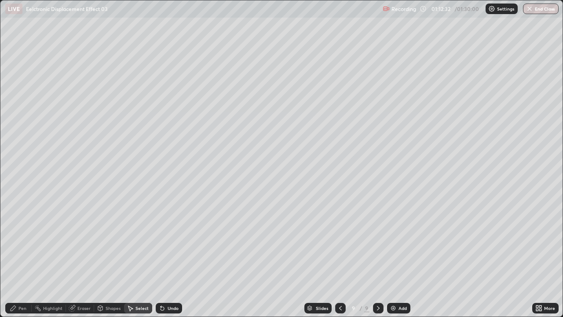
click at [23, 242] on div "Pen" at bounding box center [22, 308] width 8 height 4
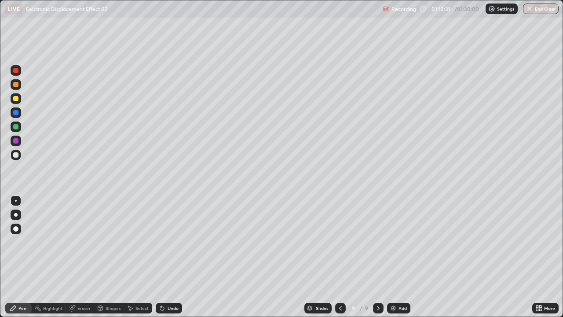
click at [16, 99] on div at bounding box center [15, 98] width 5 height 5
click at [173, 242] on div "Undo" at bounding box center [169, 308] width 26 height 11
click at [73, 242] on icon at bounding box center [72, 308] width 6 height 6
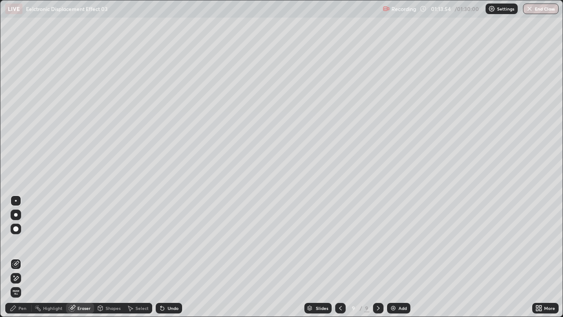
click at [23, 242] on div "Pen" at bounding box center [18, 308] width 26 height 11
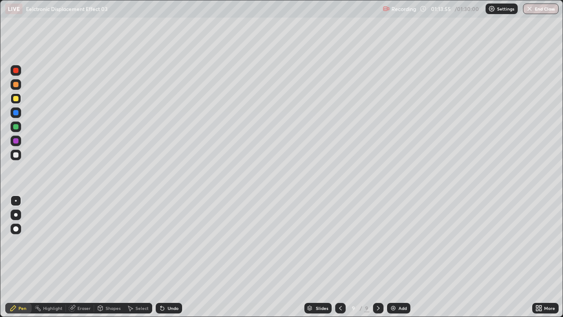
click at [16, 127] on div at bounding box center [15, 126] width 5 height 5
click at [401, 242] on div "Add" at bounding box center [403, 308] width 8 height 4
click at [19, 158] on div at bounding box center [16, 155] width 11 height 11
click at [164, 242] on div "Undo" at bounding box center [169, 308] width 26 height 11
click at [158, 242] on div "Undo" at bounding box center [169, 308] width 26 height 11
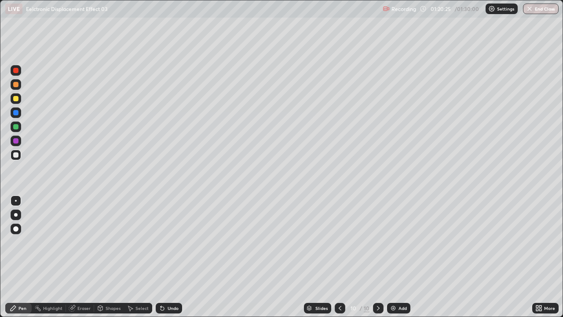
click at [159, 242] on icon at bounding box center [162, 308] width 7 height 7
click at [158, 242] on div "Undo" at bounding box center [169, 308] width 26 height 11
click at [111, 242] on div "Shapes" at bounding box center [113, 308] width 15 height 4
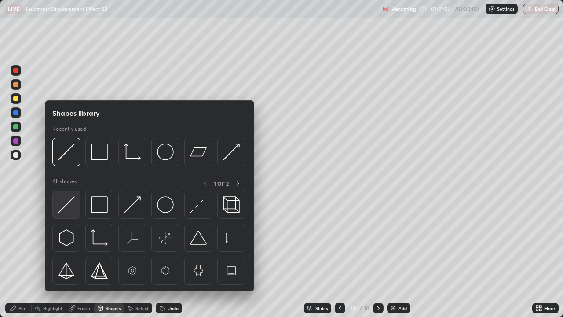
click at [74, 211] on img at bounding box center [66, 204] width 17 height 17
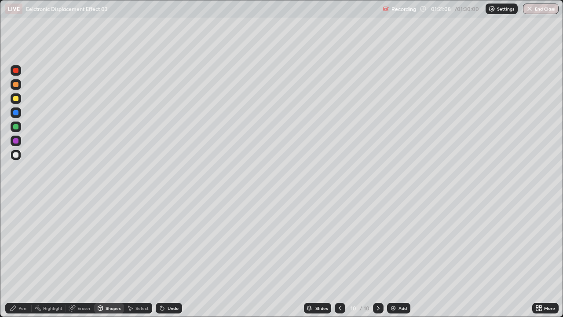
click at [18, 242] on div "Pen" at bounding box center [18, 308] width 26 height 11
click at [169, 242] on div "Undo" at bounding box center [169, 308] width 26 height 11
click at [159, 242] on icon at bounding box center [162, 308] width 7 height 7
click at [165, 242] on div "Undo" at bounding box center [169, 308] width 26 height 11
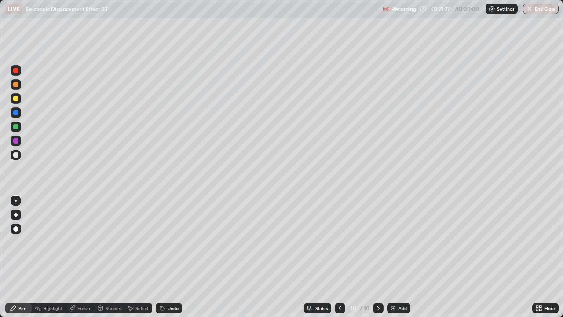
click at [175, 242] on div "Undo" at bounding box center [173, 308] width 11 height 4
click at [161, 242] on icon at bounding box center [163, 309] width 4 height 4
click at [15, 128] on div at bounding box center [15, 126] width 5 height 5
click at [16, 126] on div at bounding box center [15, 126] width 5 height 5
click at [15, 157] on div at bounding box center [15, 154] width 5 height 5
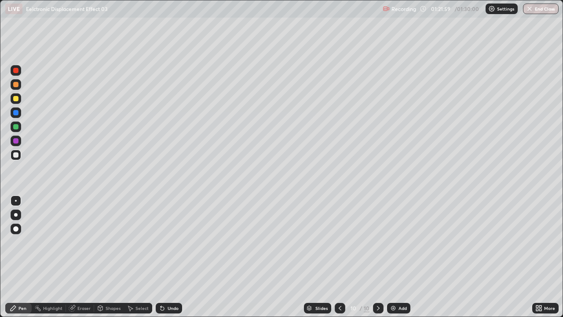
click at [15, 131] on div at bounding box center [16, 126] width 11 height 11
click at [16, 127] on div at bounding box center [15, 126] width 5 height 5
click at [134, 242] on div "Select" at bounding box center [138, 308] width 28 height 11
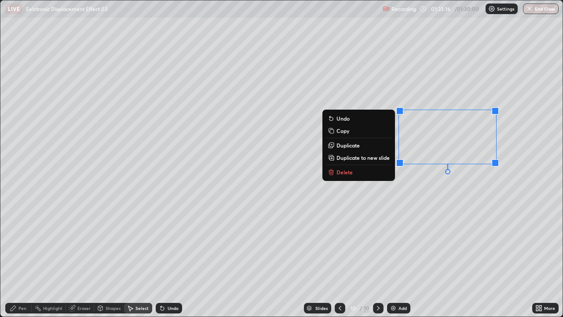
click at [445, 205] on div "0 ° Undo Copy Duplicate Duplicate to new slide Delete" at bounding box center [281, 158] width 562 height 316
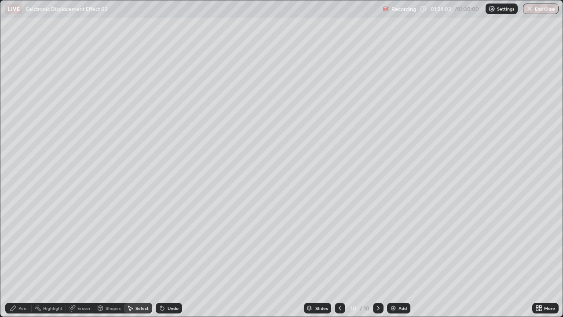
click at [22, 242] on div "Pen" at bounding box center [22, 308] width 8 height 4
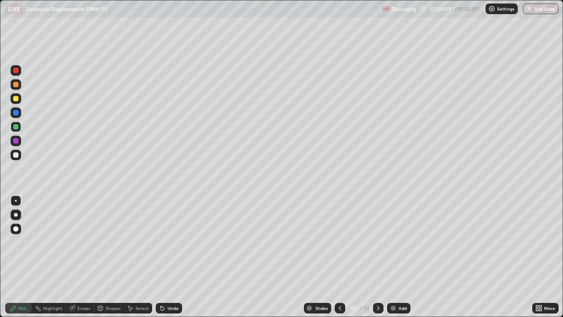
click at [15, 157] on div at bounding box center [15, 154] width 5 height 5
click at [19, 242] on div "Pen" at bounding box center [22, 308] width 8 height 4
click at [14, 156] on div at bounding box center [15, 154] width 5 height 5
click at [14, 157] on div at bounding box center [15, 154] width 5 height 5
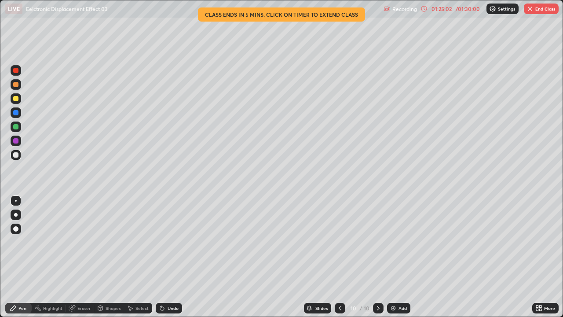
click at [442, 10] on div "01:25:02" at bounding box center [441, 8] width 25 height 5
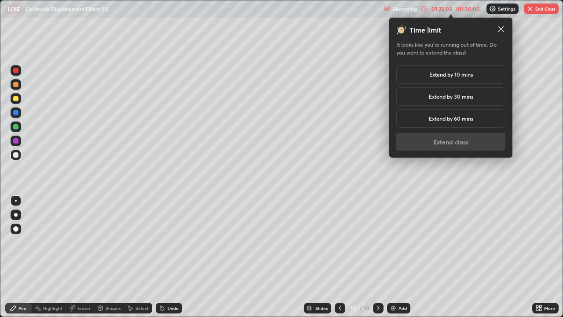
click at [437, 78] on div "Extend by 10 mins" at bounding box center [450, 74] width 109 height 18
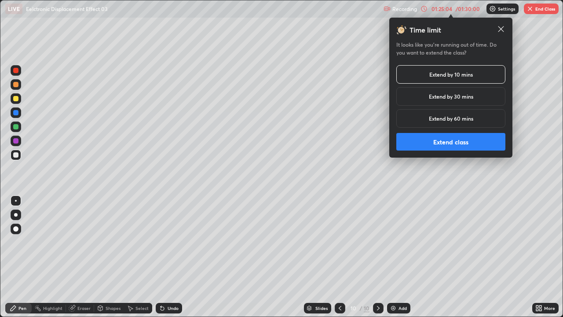
click at [417, 143] on button "Extend class" at bounding box center [450, 142] width 109 height 18
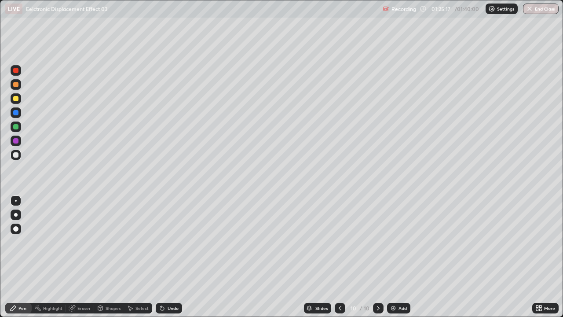
click at [134, 242] on div "Select" at bounding box center [138, 308] width 28 height 11
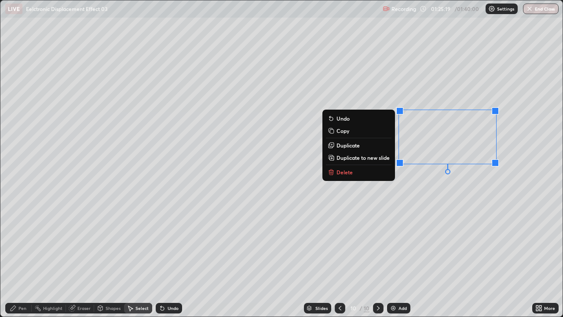
click at [356, 175] on button "Delete" at bounding box center [359, 172] width 66 height 11
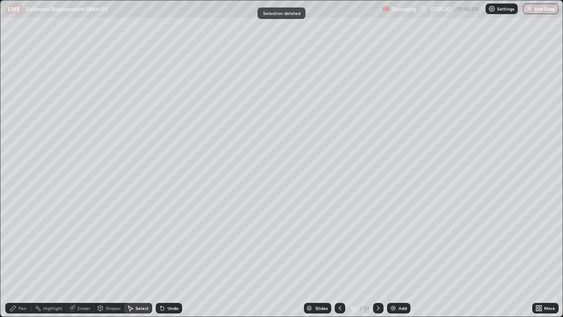
click at [21, 242] on div "Pen" at bounding box center [18, 308] width 26 height 11
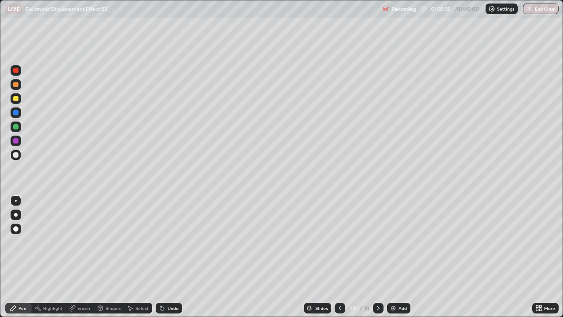
click at [16, 242] on div "Pen" at bounding box center [18, 308] width 26 height 11
click at [140, 242] on div "Select" at bounding box center [142, 308] width 13 height 4
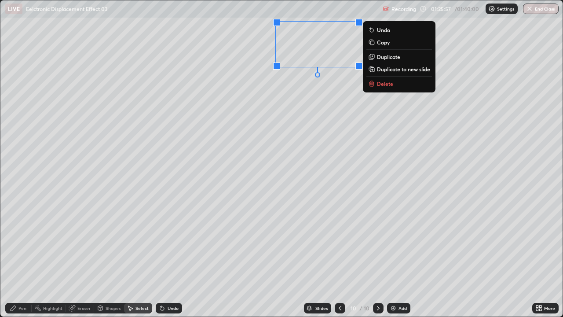
click at [382, 82] on p "Delete" at bounding box center [385, 83] width 16 height 7
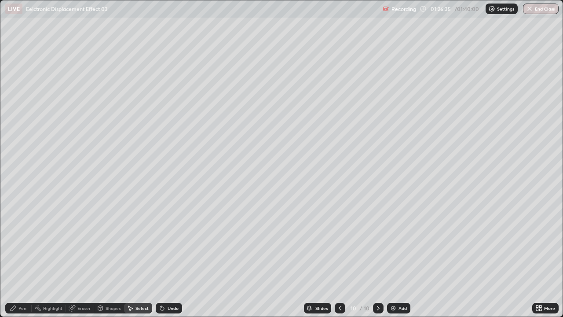
click at [24, 242] on div "Pen" at bounding box center [22, 308] width 8 height 4
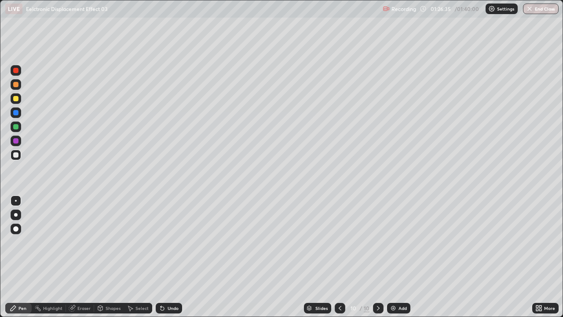
click at [24, 242] on div "Pen" at bounding box center [22, 308] width 8 height 4
click at [130, 242] on icon at bounding box center [130, 308] width 7 height 7
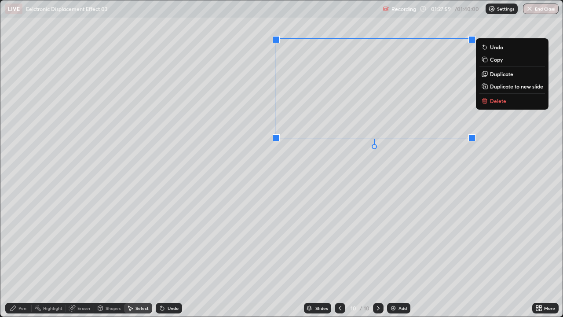
click at [373, 173] on div "0 ° Undo Copy Duplicate Duplicate to new slide Delete" at bounding box center [281, 158] width 562 height 316
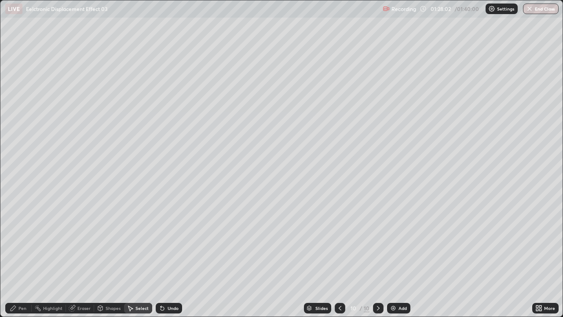
click at [136, 242] on div "Select" at bounding box center [138, 308] width 28 height 11
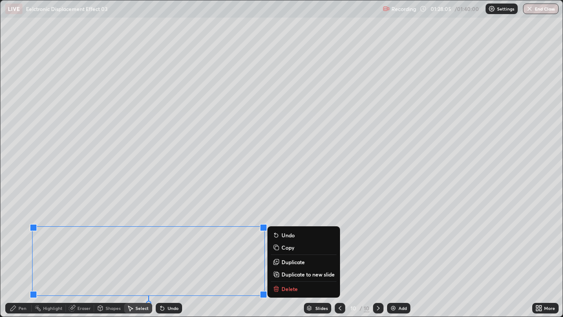
click at [283, 242] on p "Delete" at bounding box center [290, 288] width 16 height 7
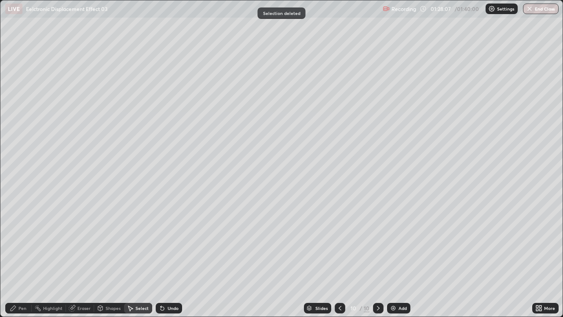
click at [20, 242] on div "Pen" at bounding box center [22, 308] width 8 height 4
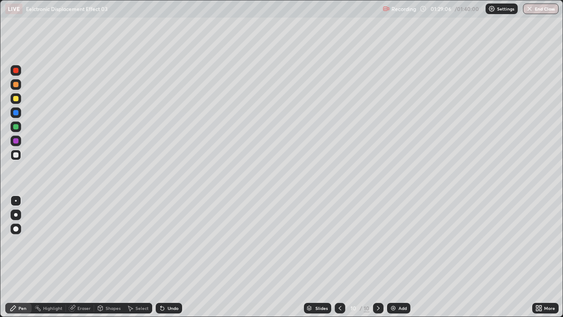
click at [177, 242] on div "Undo" at bounding box center [169, 308] width 26 height 11
click at [173, 242] on div "Undo" at bounding box center [169, 308] width 26 height 11
click at [175, 242] on div "Undo" at bounding box center [169, 308] width 26 height 11
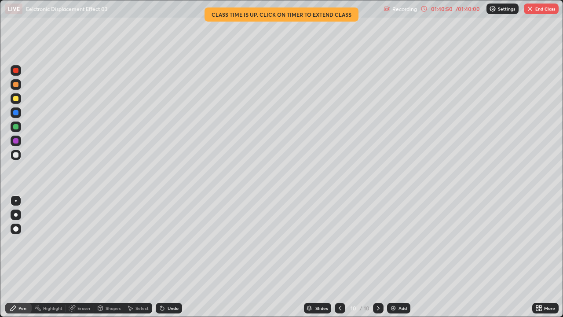
click at [546, 9] on button "End Class" at bounding box center [541, 9] width 35 height 11
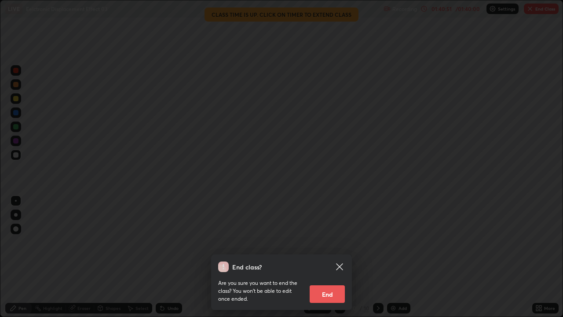
click at [338, 242] on button "End" at bounding box center [327, 294] width 35 height 18
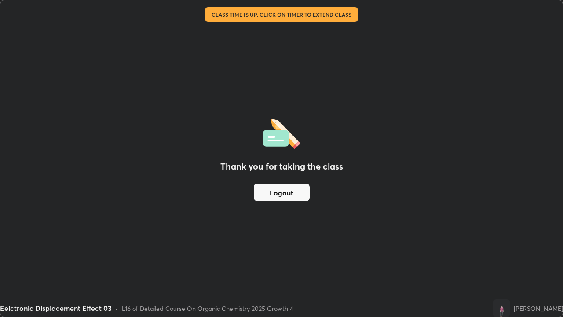
click at [297, 193] on button "Logout" at bounding box center [282, 193] width 56 height 18
click at [296, 194] on button "Logout" at bounding box center [282, 193] width 56 height 18
click at [298, 191] on button "Logout" at bounding box center [282, 193] width 56 height 18
click at [298, 192] on button "Logout" at bounding box center [282, 193] width 56 height 18
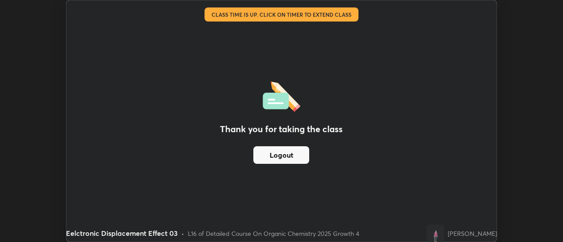
scroll to position [43763, 43443]
